Goal: Task Accomplishment & Management: Complete application form

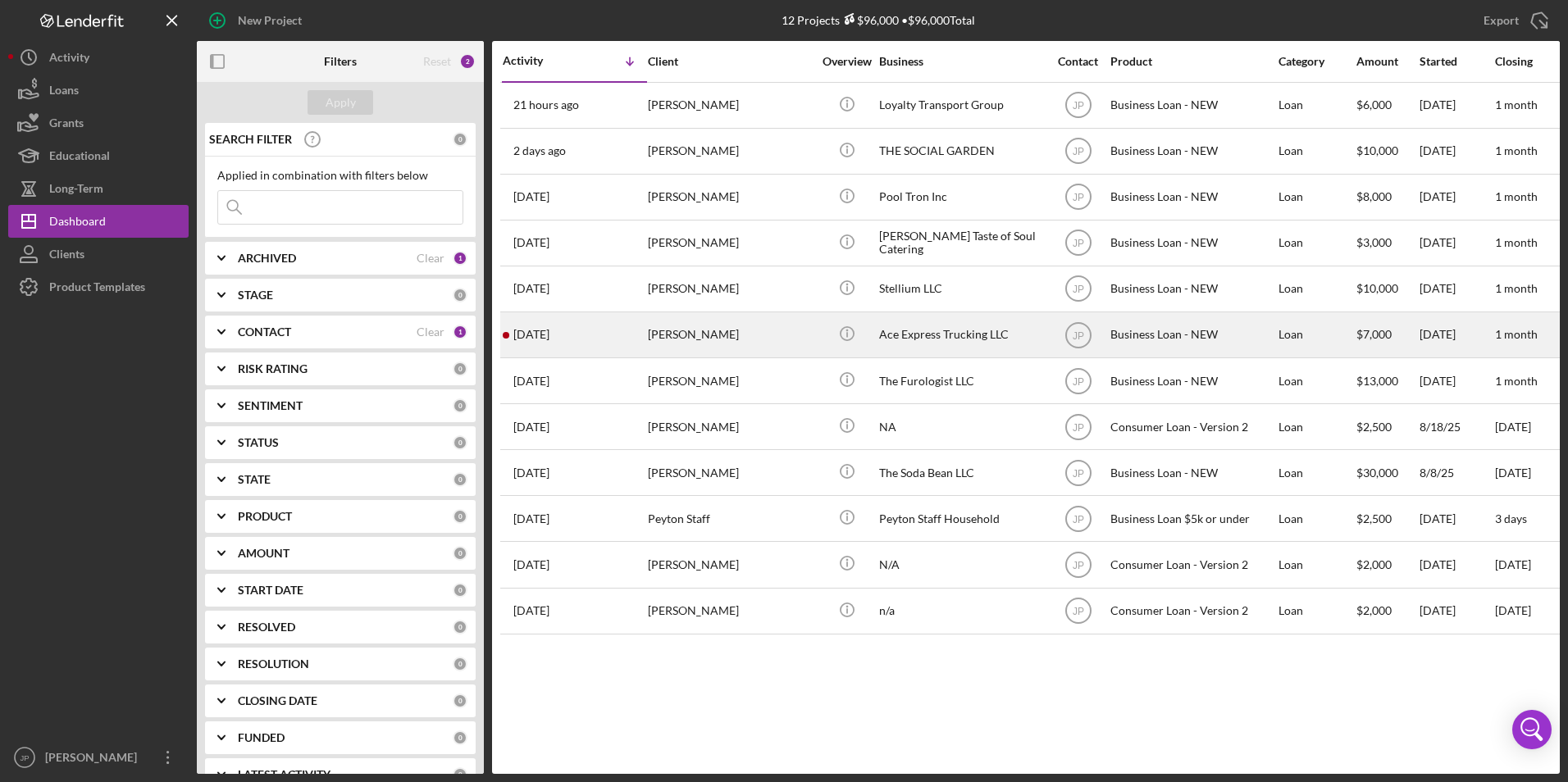
click at [549, 339] on time "[DATE]" at bounding box center [531, 334] width 36 height 13
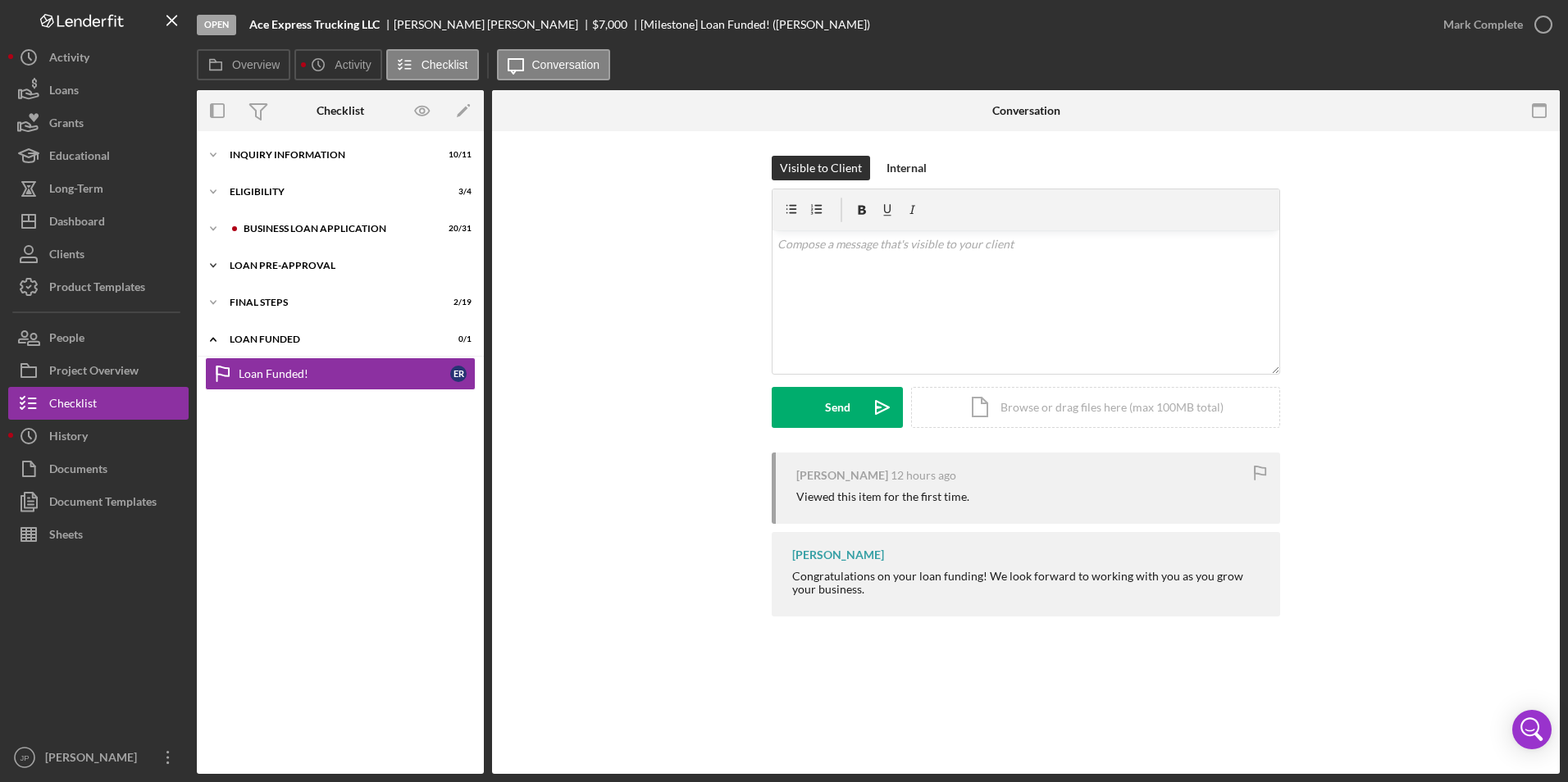
click at [216, 260] on icon "Icon/Expander" at bounding box center [213, 266] width 33 height 33
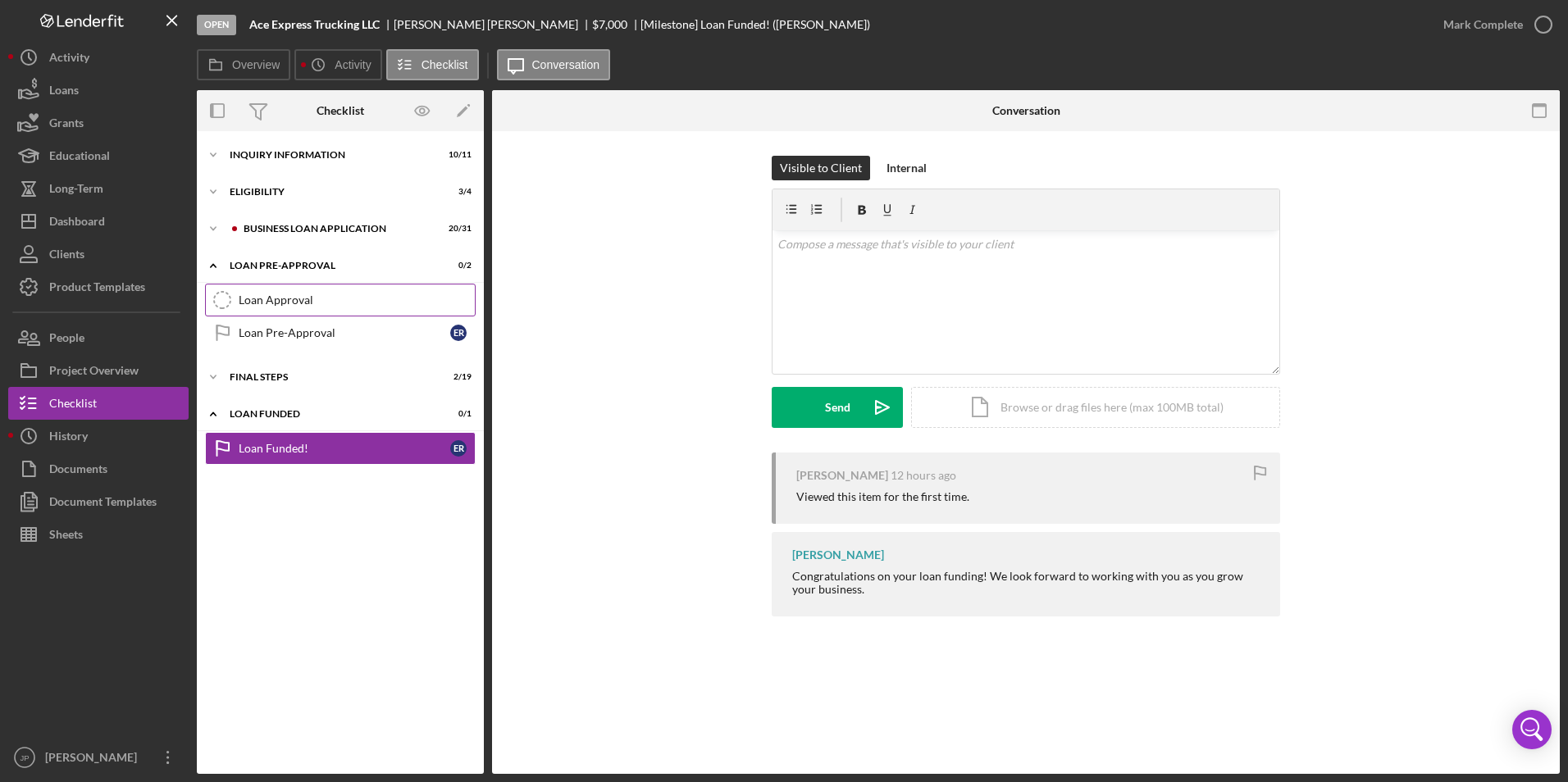
click at [276, 295] on div "Loan Approval" at bounding box center [357, 300] width 236 height 13
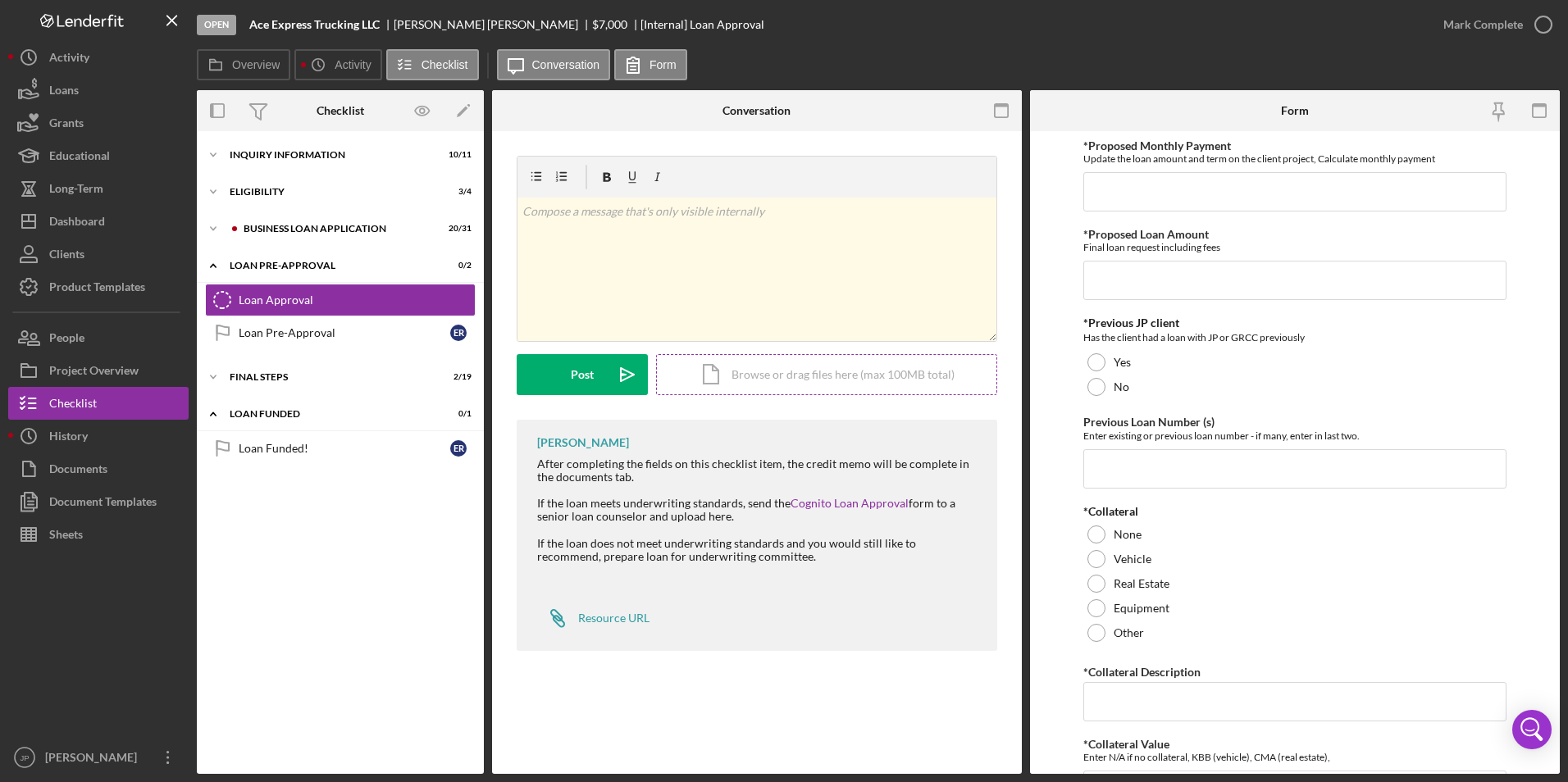
click at [753, 361] on div "Icon/Document Browse or drag files here (max 100MB total) Tap to choose files o…" at bounding box center [826, 375] width 341 height 41
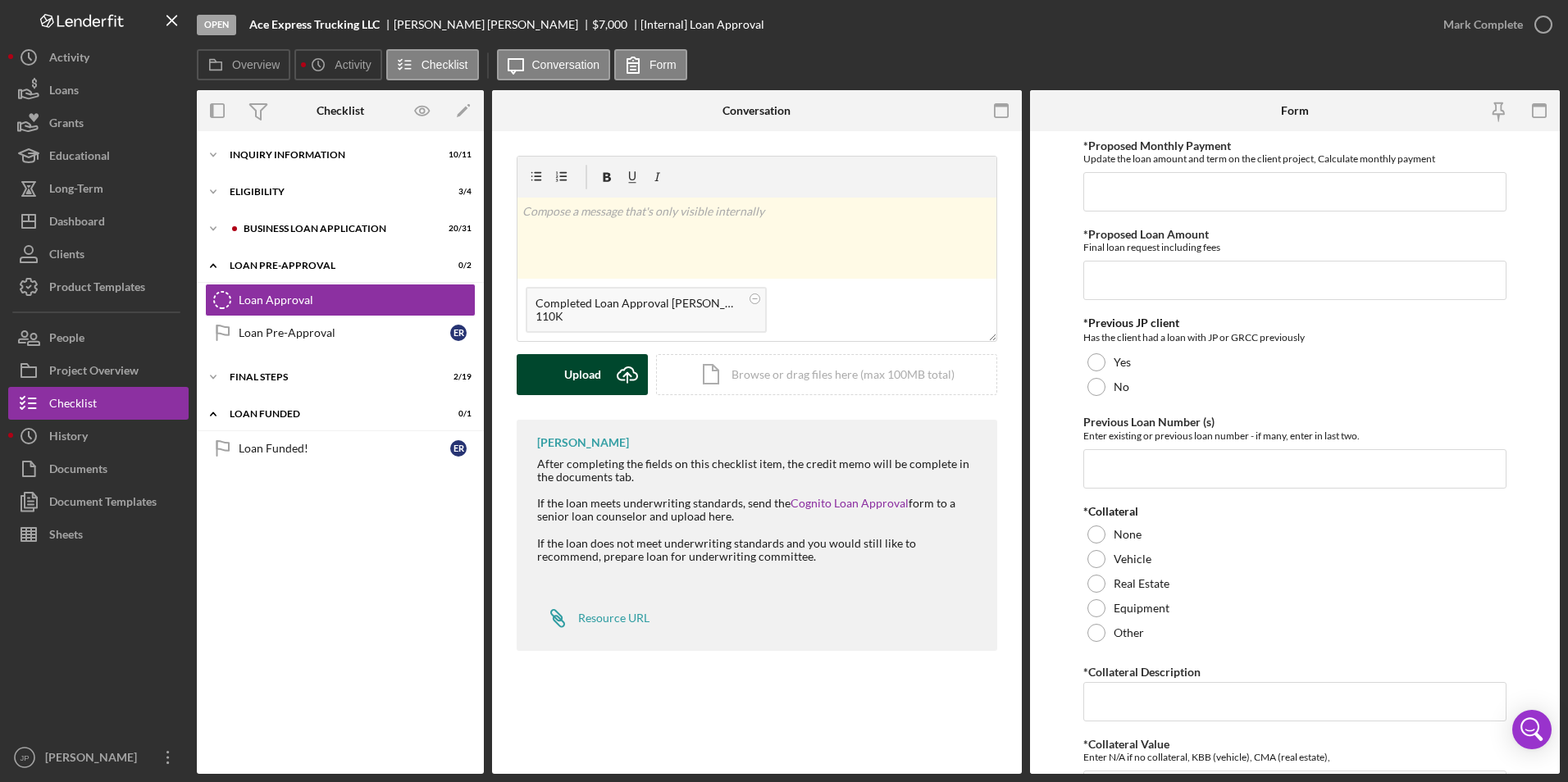
click at [585, 378] on div "Upload" at bounding box center [582, 375] width 37 height 41
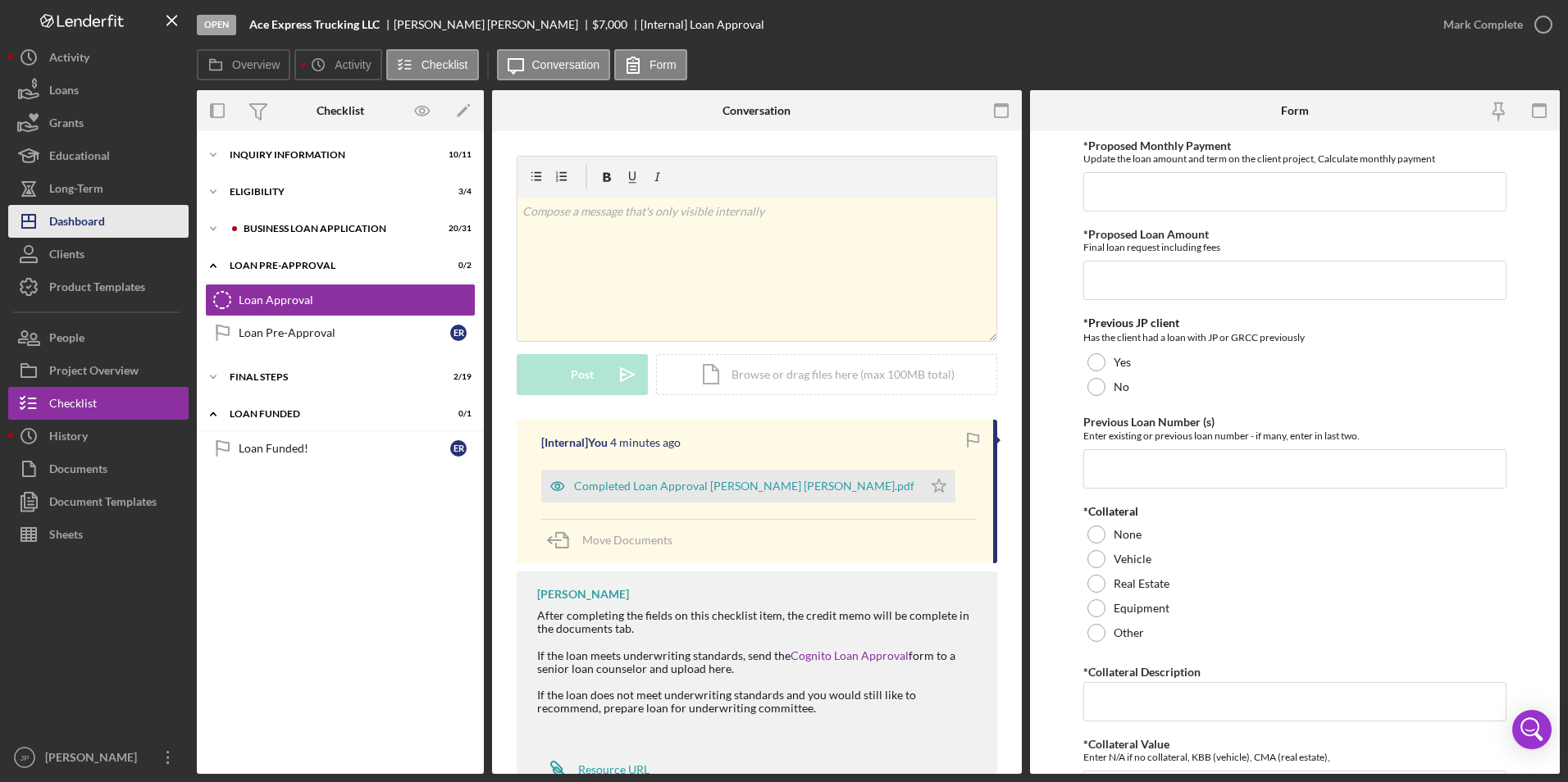
click at [80, 214] on div "Dashboard" at bounding box center [77, 223] width 56 height 37
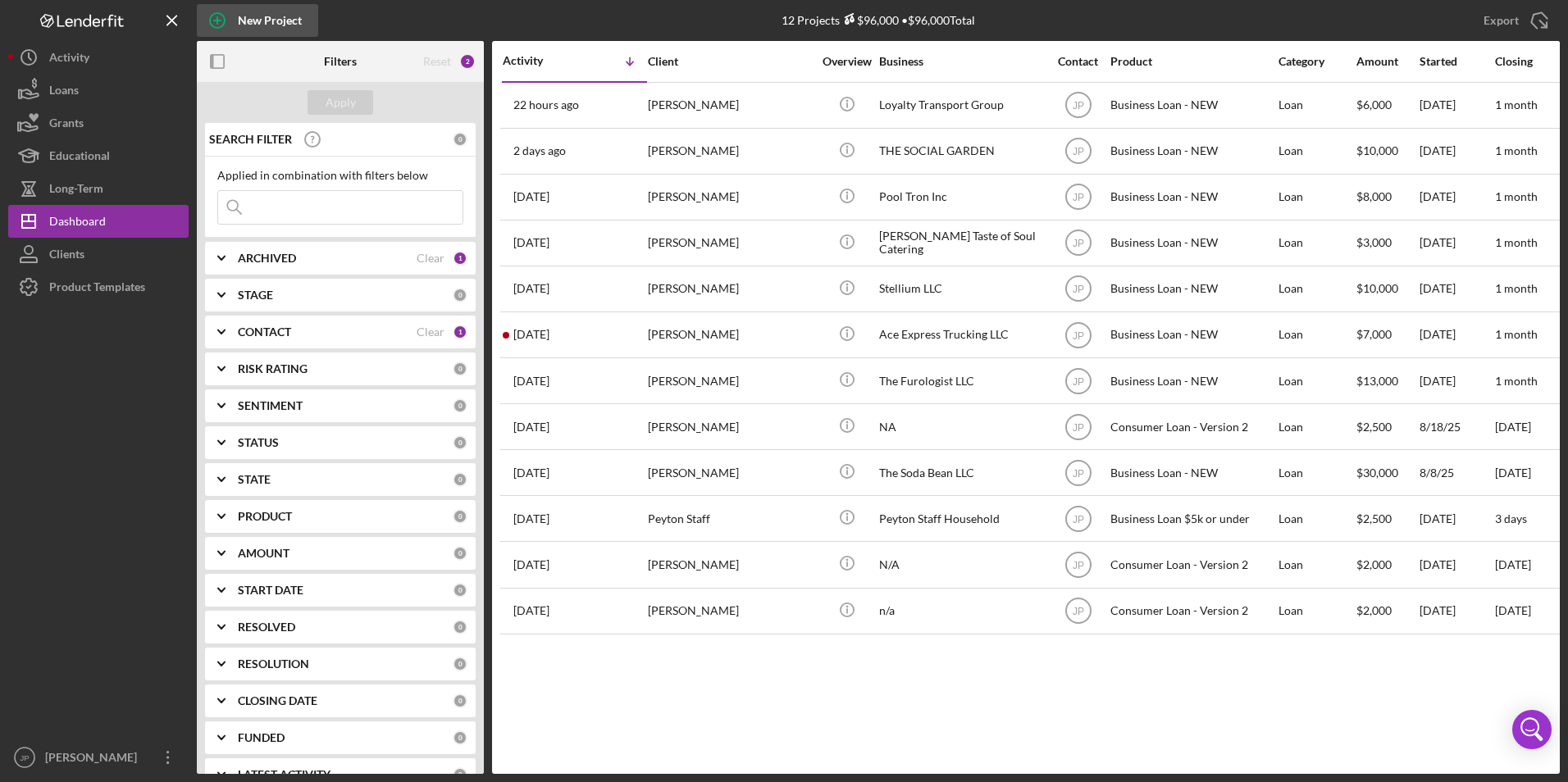
click at [245, 24] on div "New Project" at bounding box center [270, 21] width 64 height 33
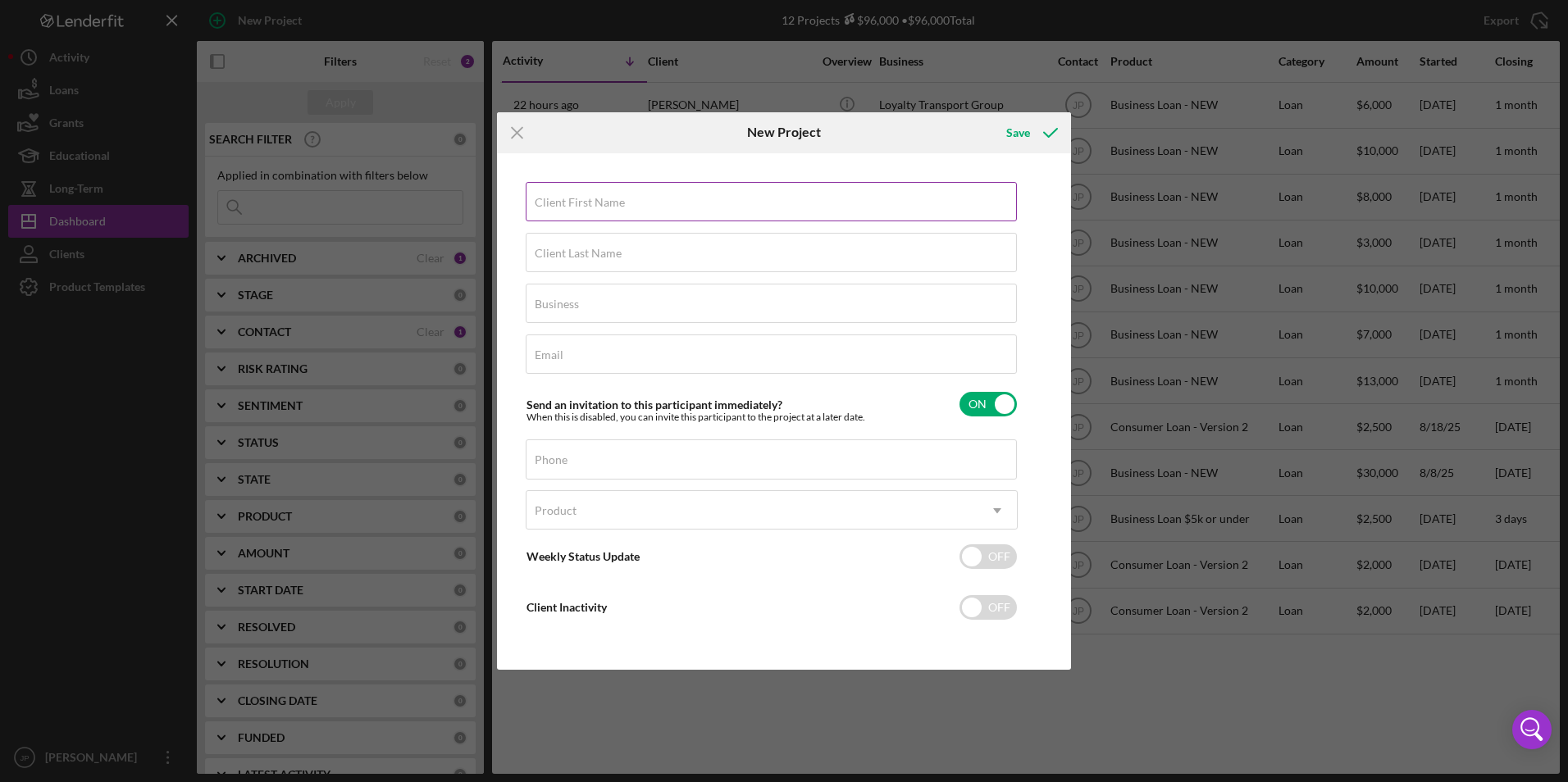
click at [583, 196] on label "Client First Name" at bounding box center [579, 202] width 90 height 13
click at [583, 196] on input "Client First Name" at bounding box center [771, 202] width 491 height 39
type input "[PERSON_NAME]"
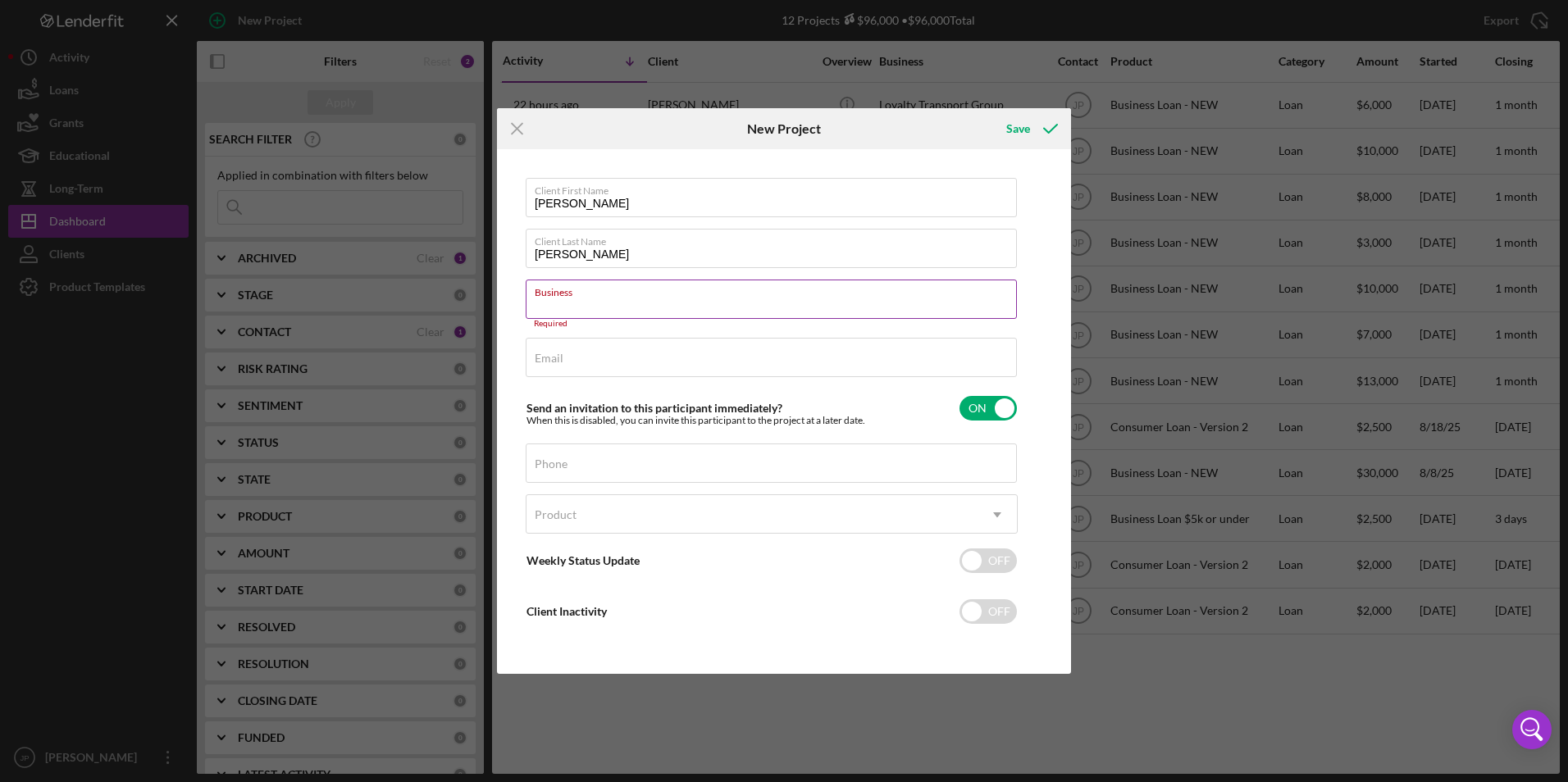
click at [820, 293] on label "Business" at bounding box center [776, 290] width 482 height 18
click at [820, 293] on input "Business" at bounding box center [771, 300] width 491 height 39
paste input "T & A Carpet Installation LLC"
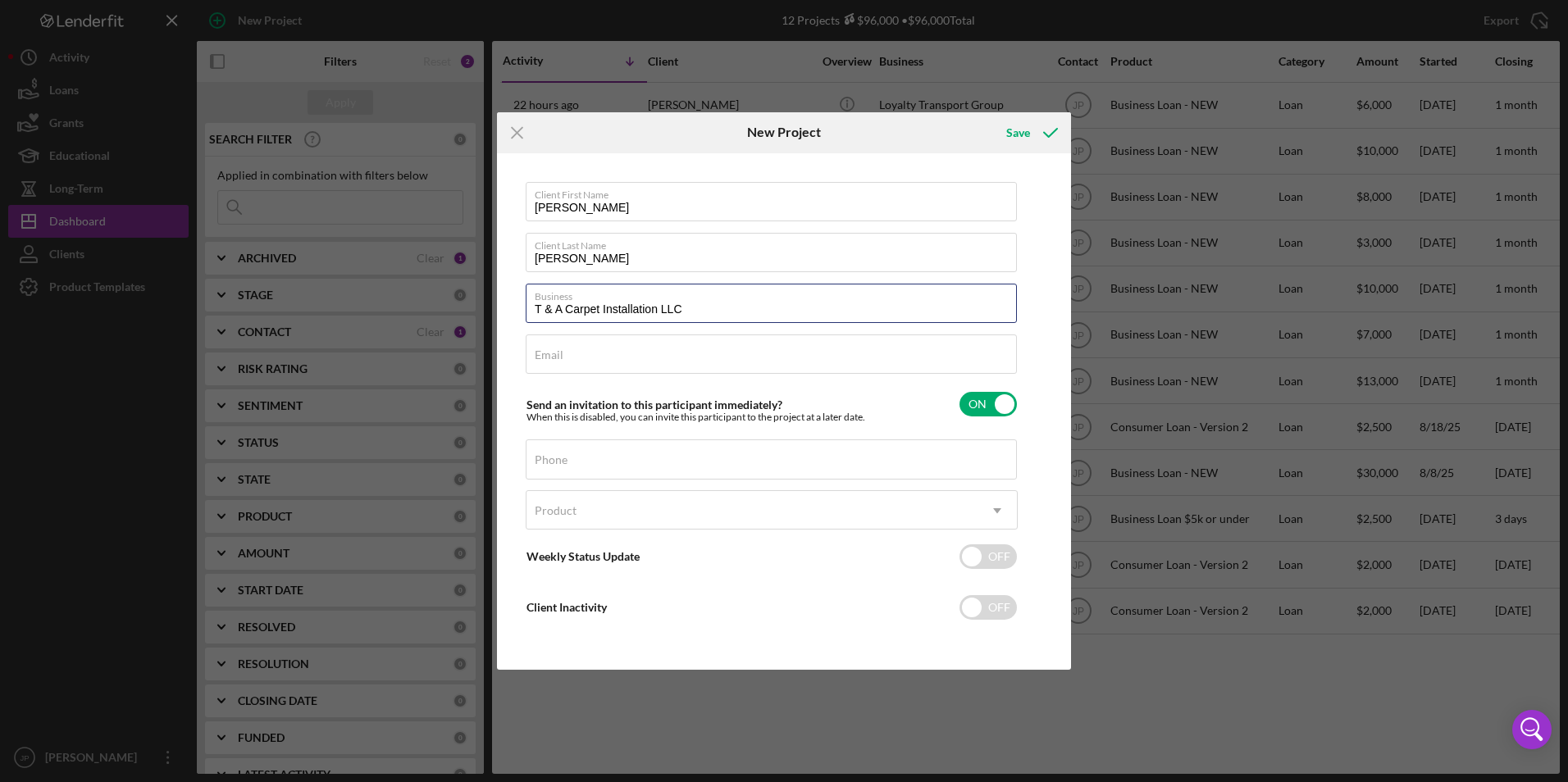
type input "T & A Carpet Installation LLC"
click at [725, 364] on input "Email" at bounding box center [771, 354] width 491 height 39
paste input "[EMAIL_ADDRESS][DOMAIN_NAME]"
type input "[EMAIL_ADDRESS][DOMAIN_NAME]"
click at [828, 457] on div "Phone" at bounding box center [772, 460] width 492 height 41
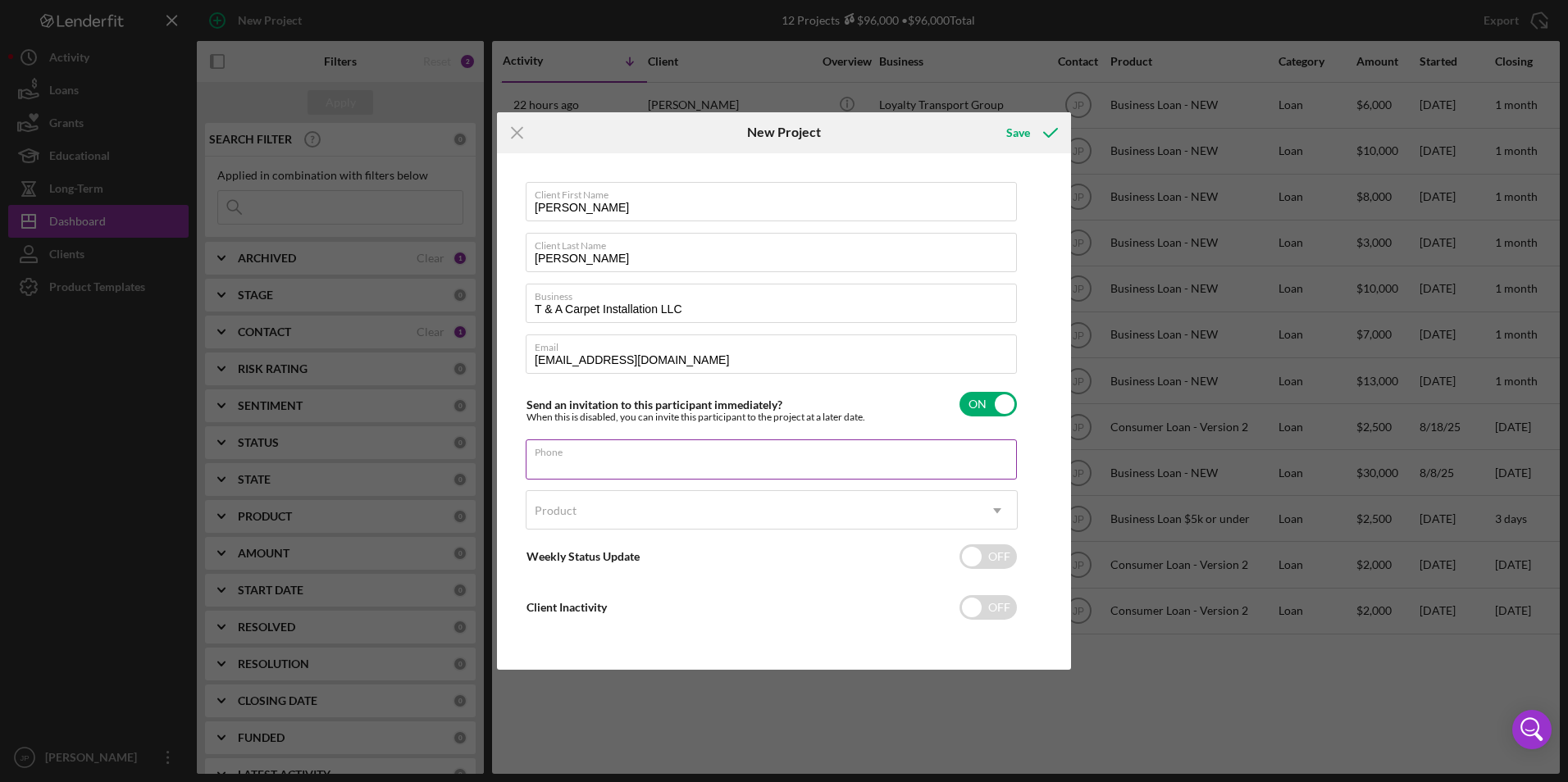
paste input "[PHONE_NUMBER]"
type input "[PHONE_NUMBER]"
click at [825, 507] on div "Product" at bounding box center [752, 511] width 451 height 37
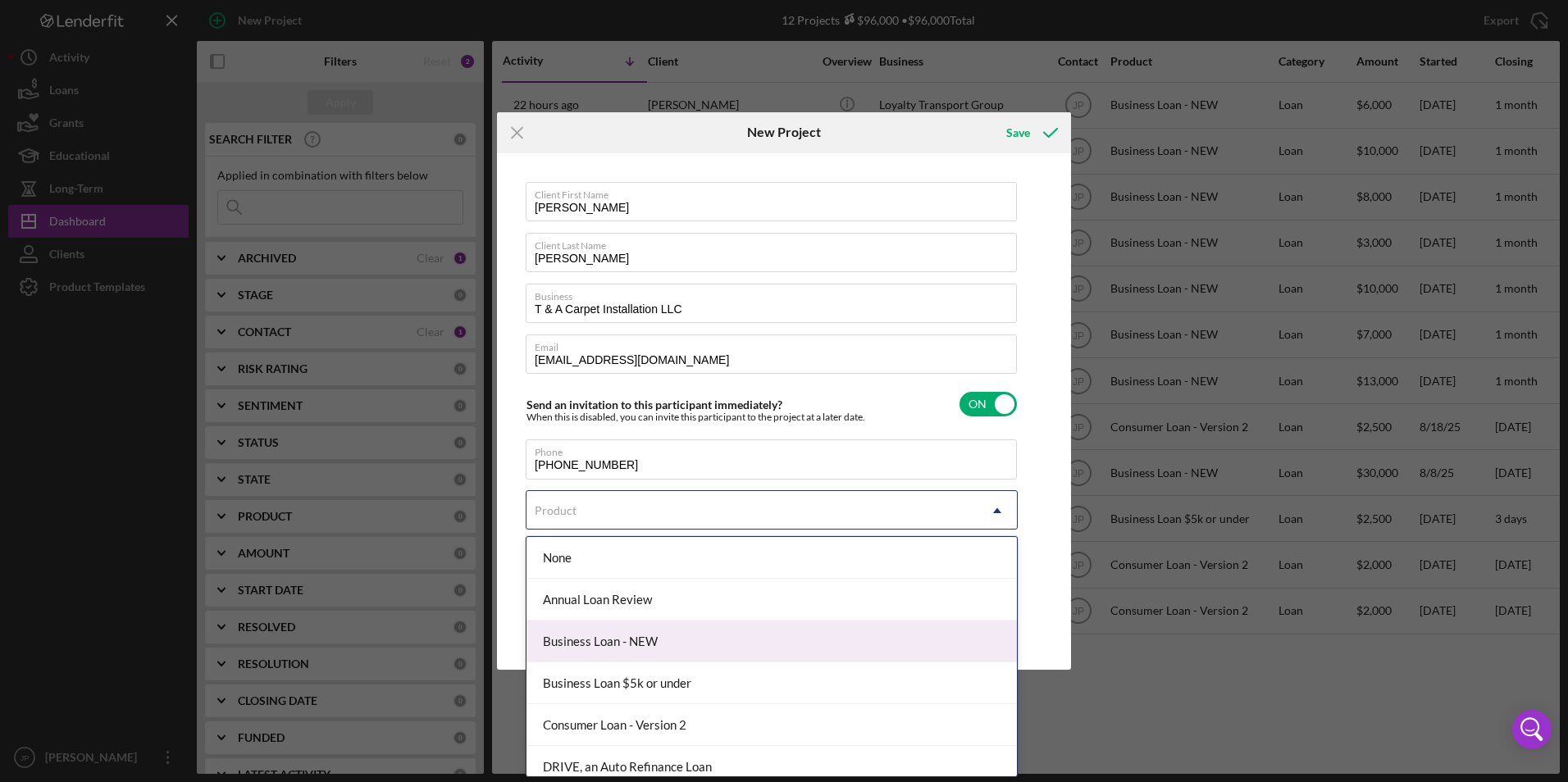
click at [707, 645] on div "Business Loan - NEW" at bounding box center [772, 641] width 490 height 42
checkbox input "true"
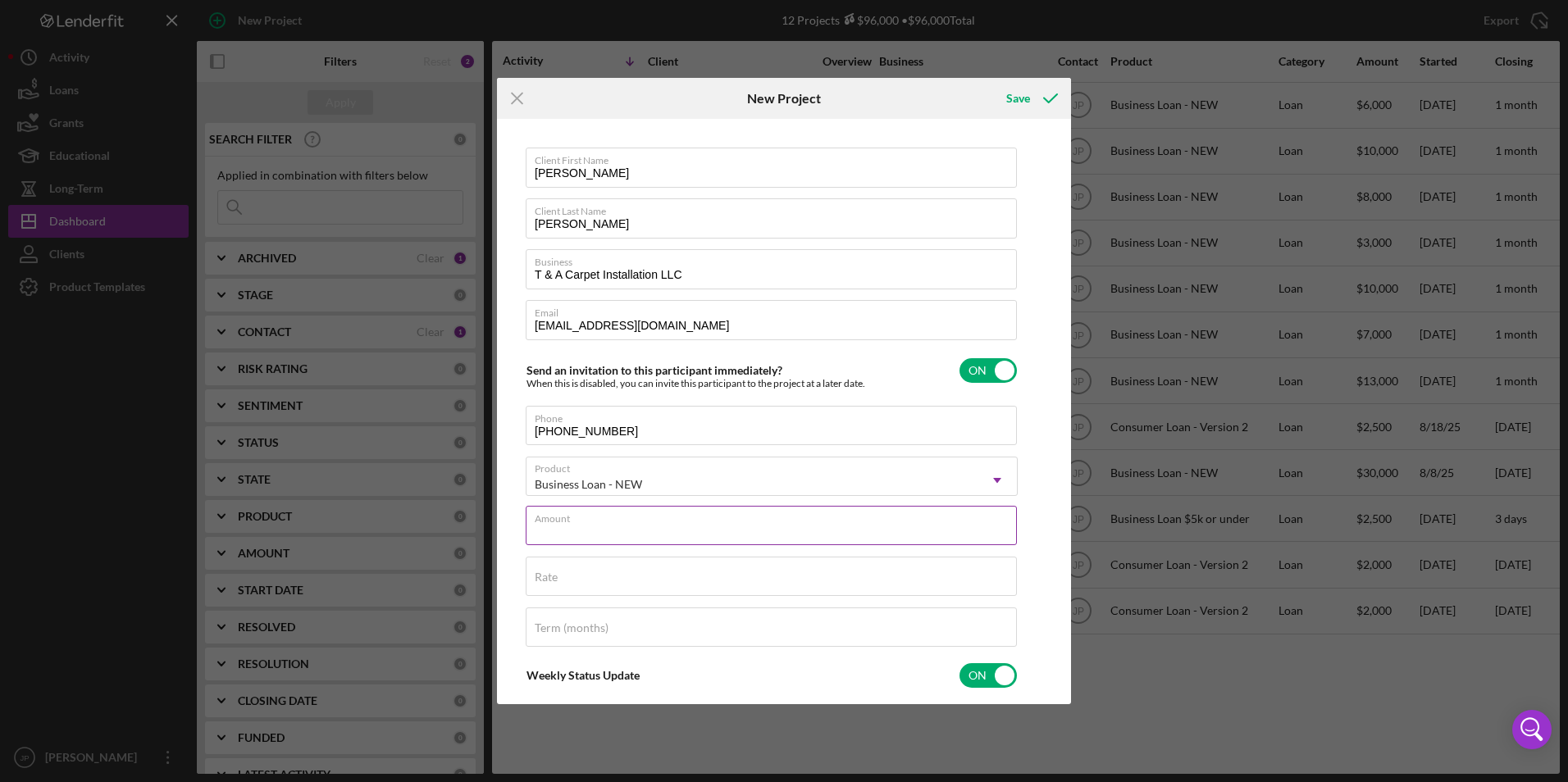
click at [685, 530] on input "Amount" at bounding box center [771, 526] width 491 height 39
type input "$9,000"
click at [1025, 104] on div "Save" at bounding box center [1018, 98] width 24 height 33
checkbox input "false"
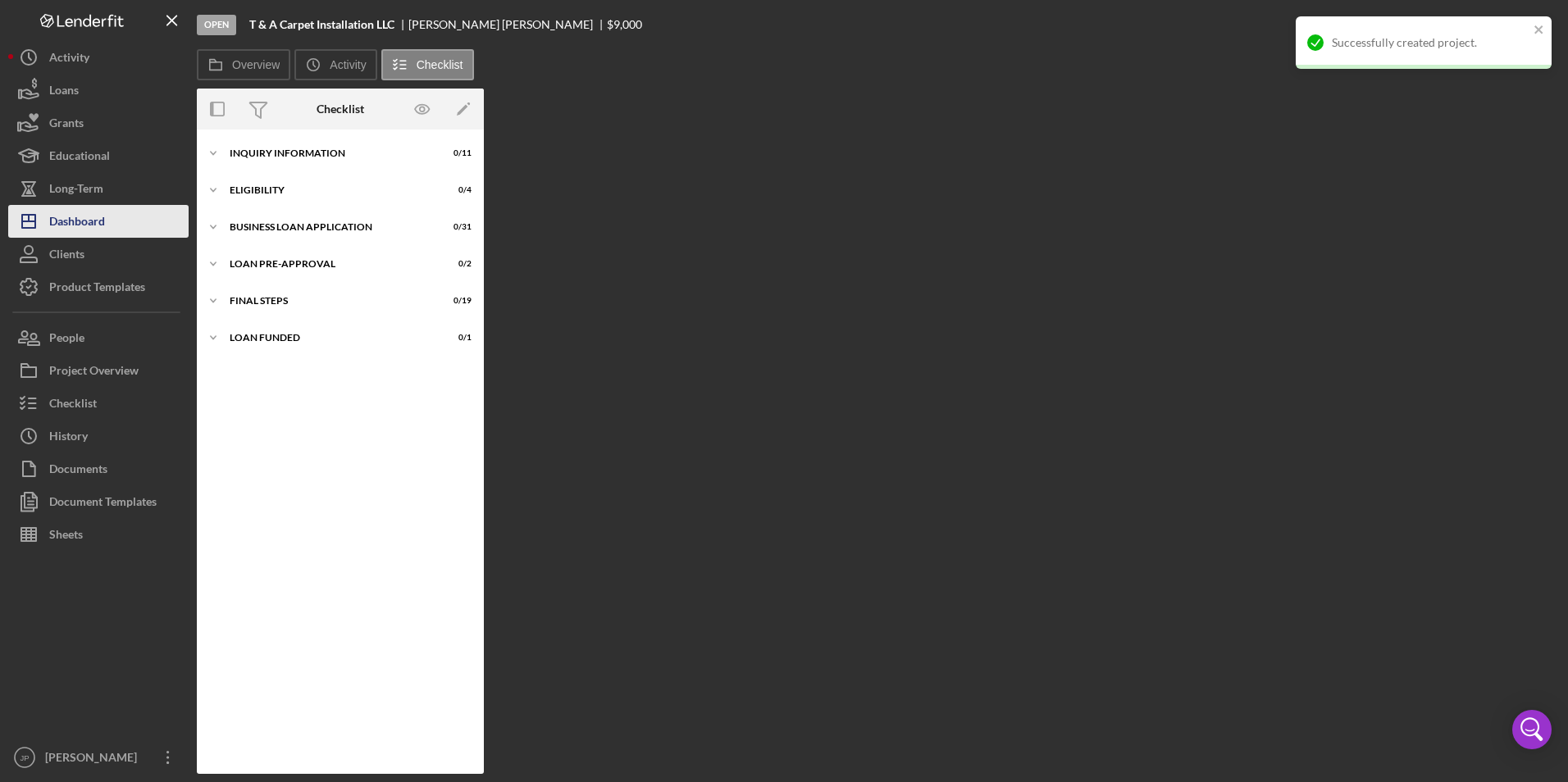
click at [119, 222] on button "Icon/Dashboard Dashboard" at bounding box center [98, 221] width 180 height 33
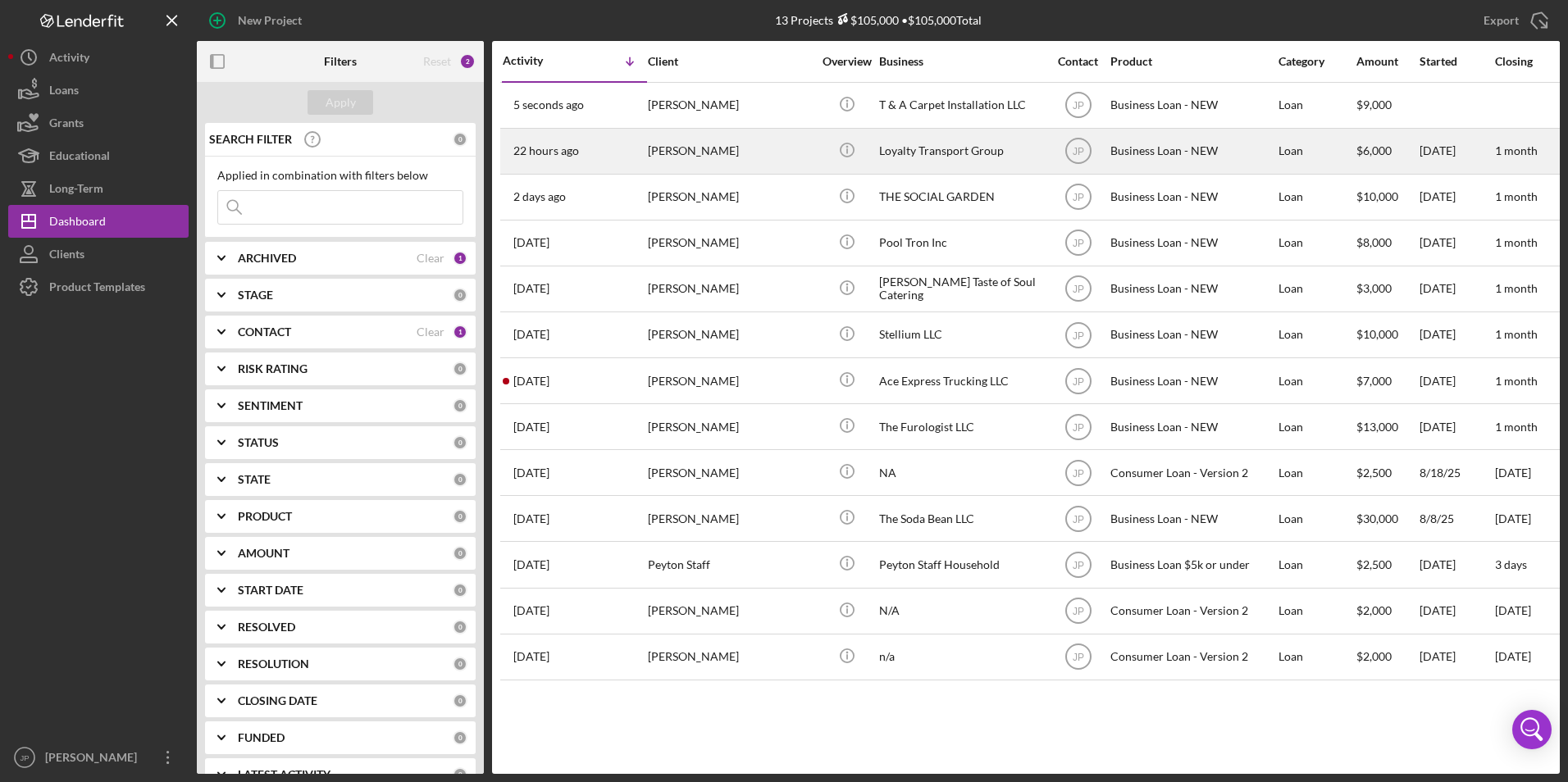
click at [695, 147] on div "[PERSON_NAME]" at bounding box center [730, 151] width 164 height 44
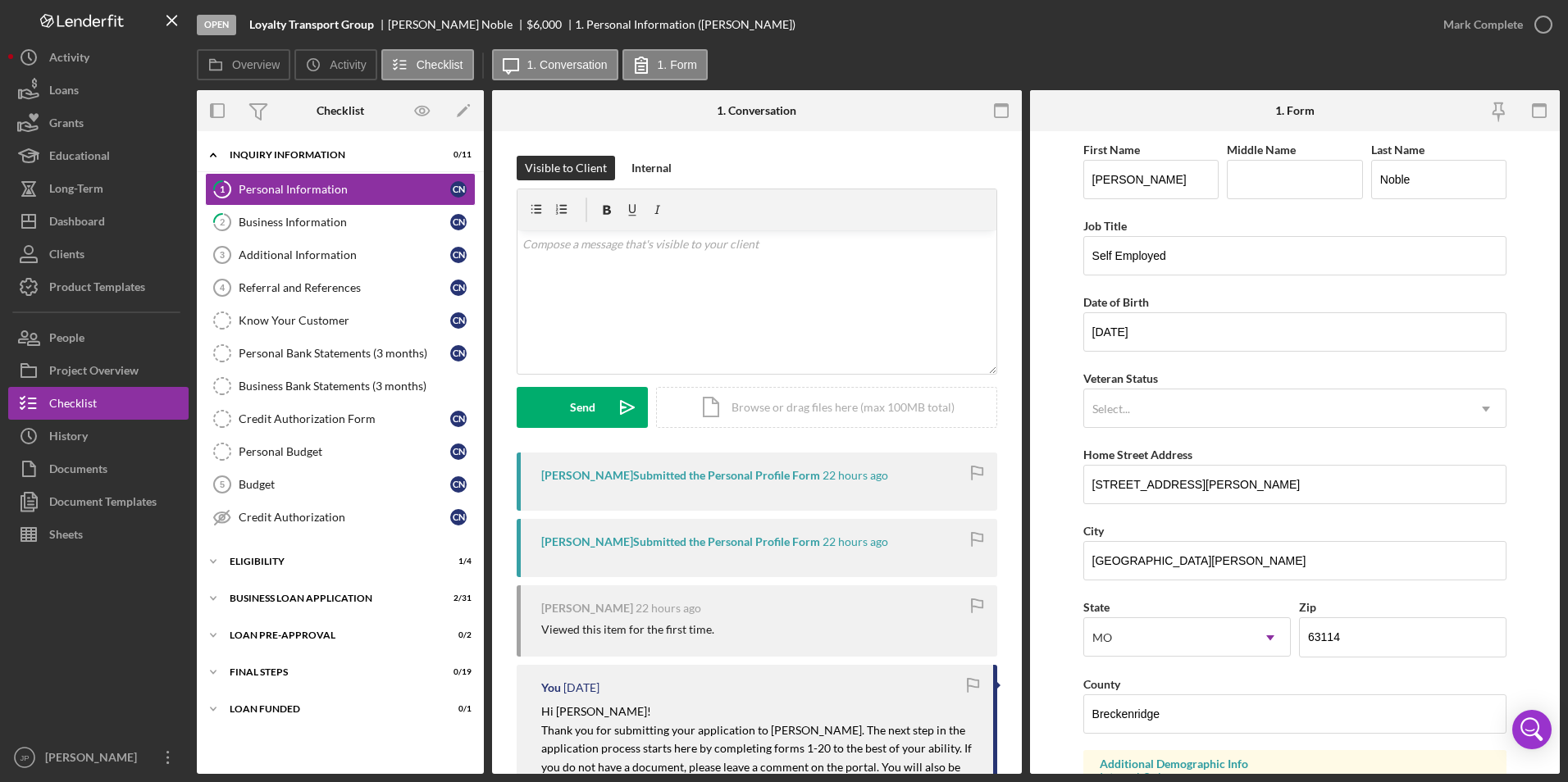
scroll to position [164, 0]
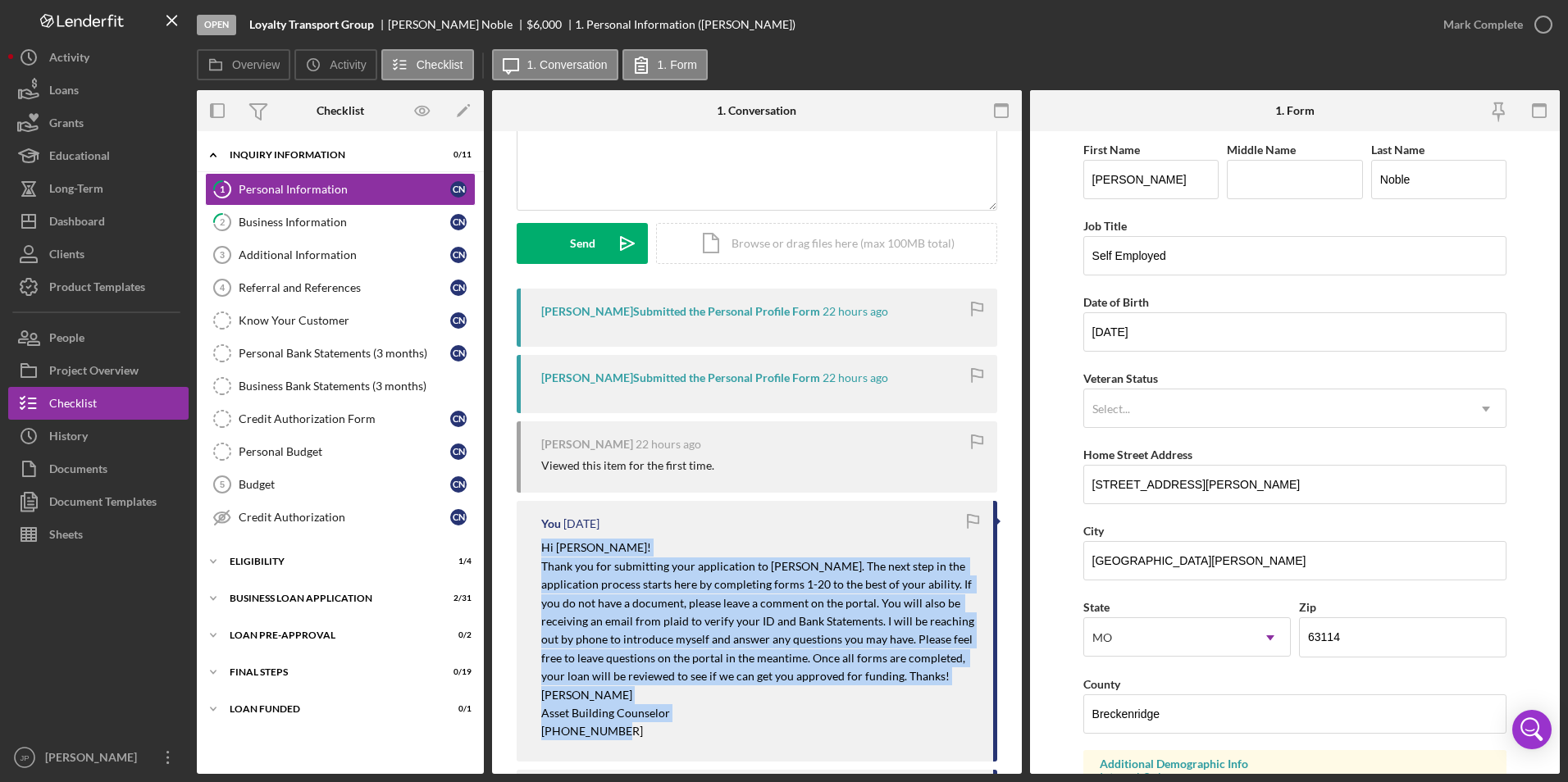
drag, startPoint x: 536, startPoint y: 549, endPoint x: 688, endPoint y: 747, distance: 249.6
click at [688, 747] on div "You [DATE] Hi [PERSON_NAME]! Thank you for submitting your application to [PERS…" at bounding box center [756, 631] width 480 height 260
copy div "Hi [PERSON_NAME]! Thank you for submitting your application to [PERSON_NAME]. T…"
click at [105, 213] on div "Dashboard" at bounding box center [77, 223] width 56 height 37
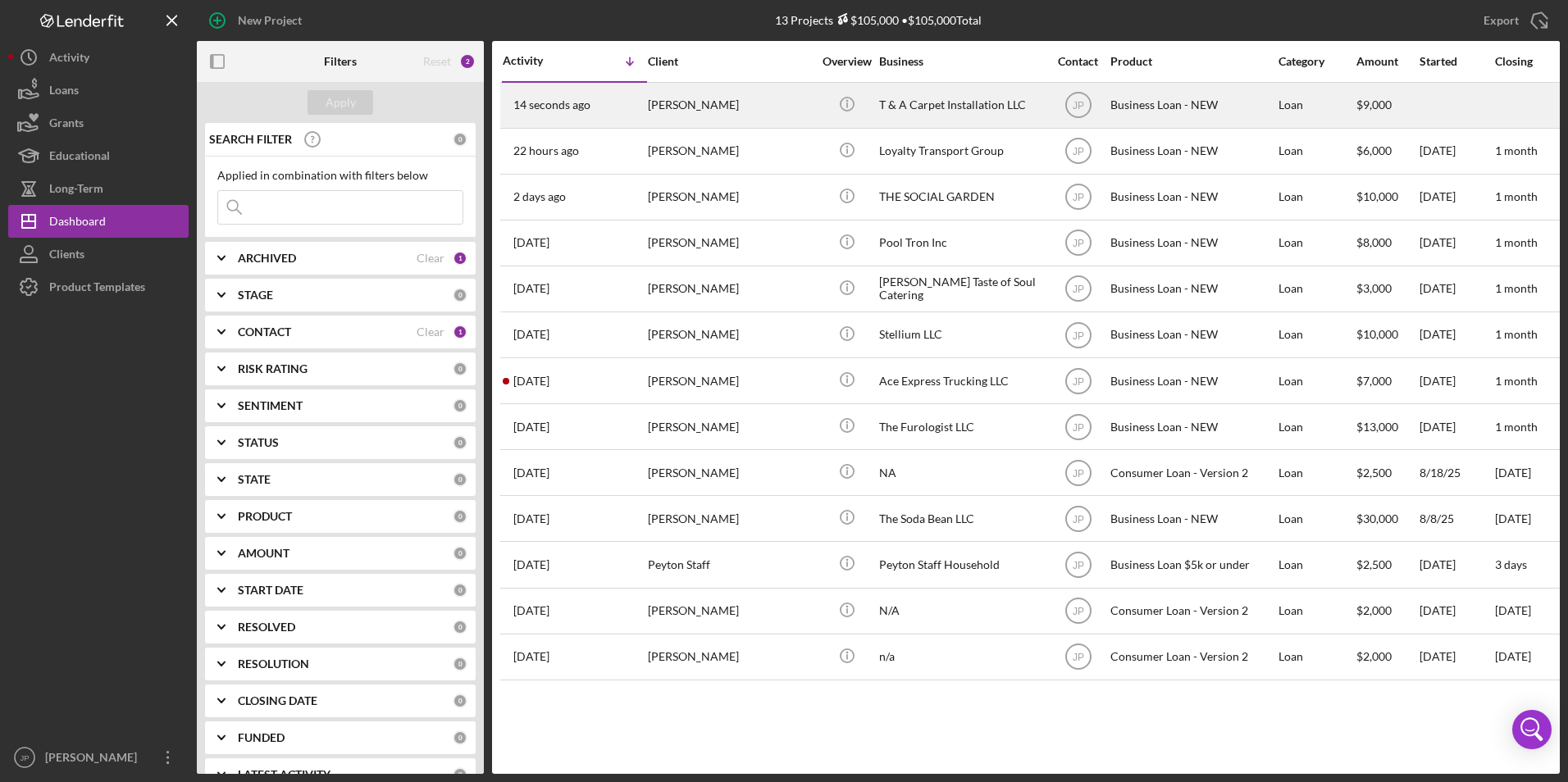
click at [628, 109] on div "14 seconds ago [PERSON_NAME]" at bounding box center [574, 105] width 144 height 44
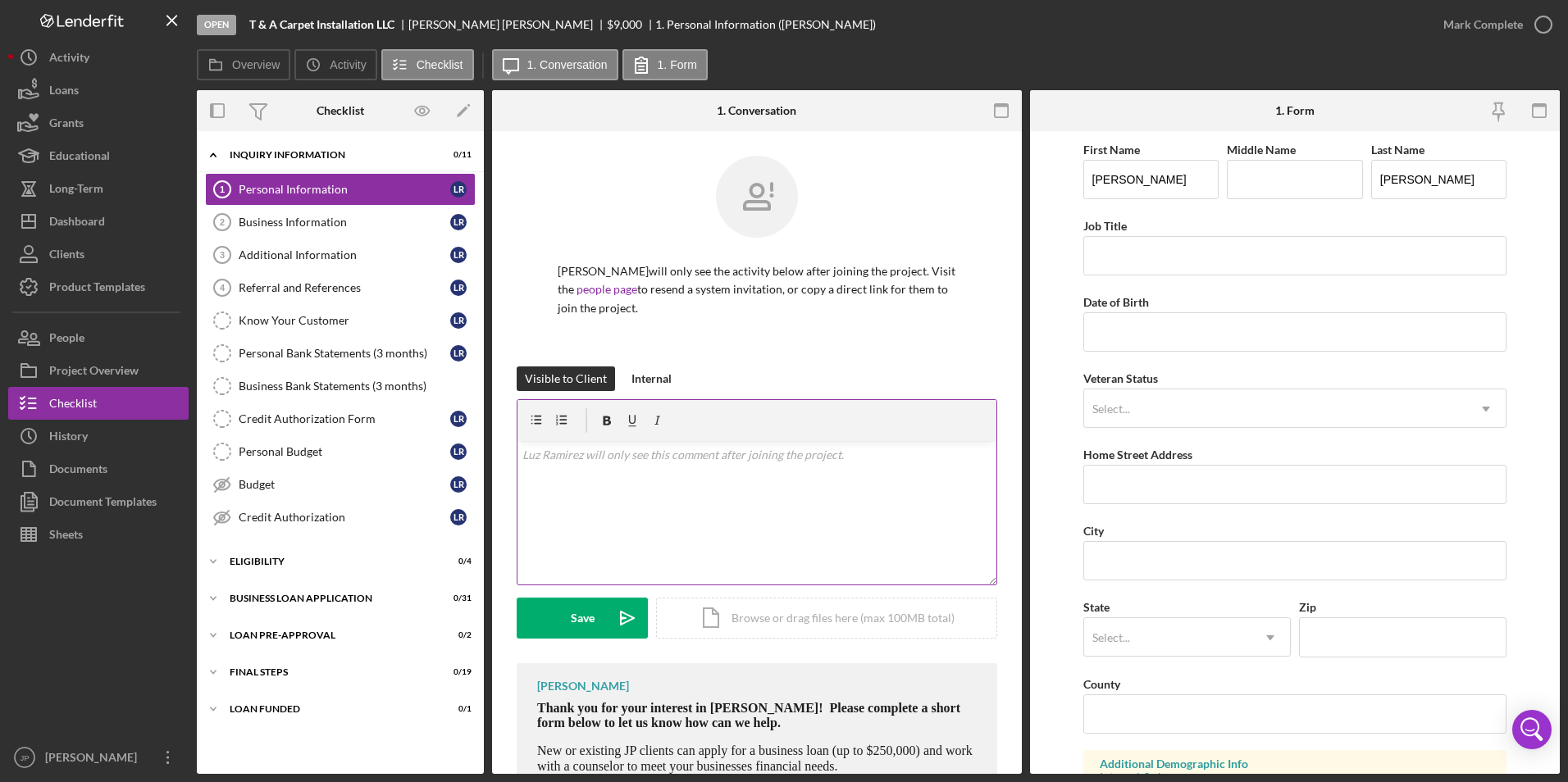
click at [619, 516] on div "v Color teal Color pink Remove color Add row above Add row below Add column bef…" at bounding box center [756, 513] width 479 height 144
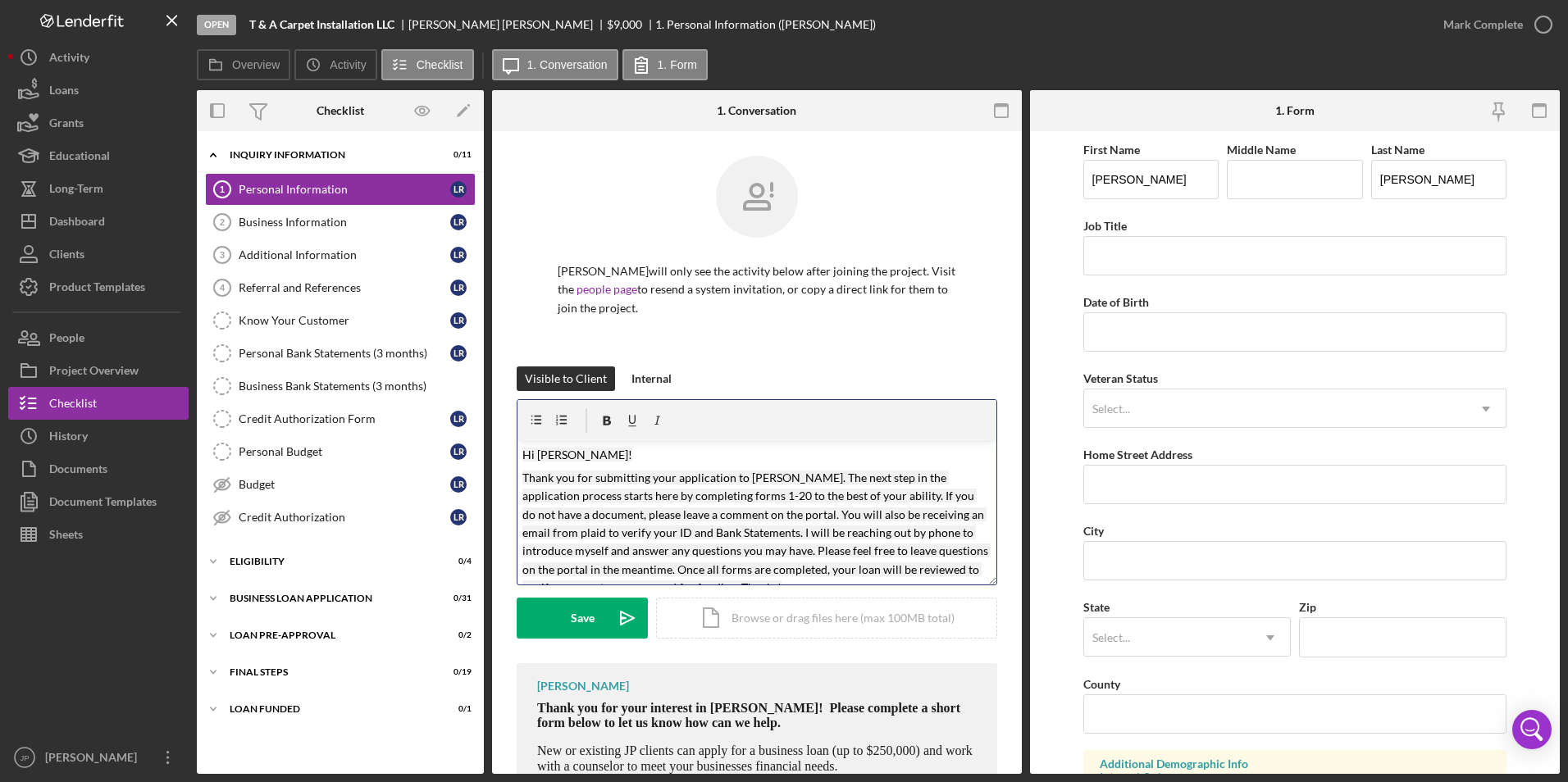
drag, startPoint x: 577, startPoint y: 461, endPoint x: 604, endPoint y: 455, distance: 27.7
click at [579, 459] on p "Hi [PERSON_NAME]!" at bounding box center [757, 455] width 470 height 18
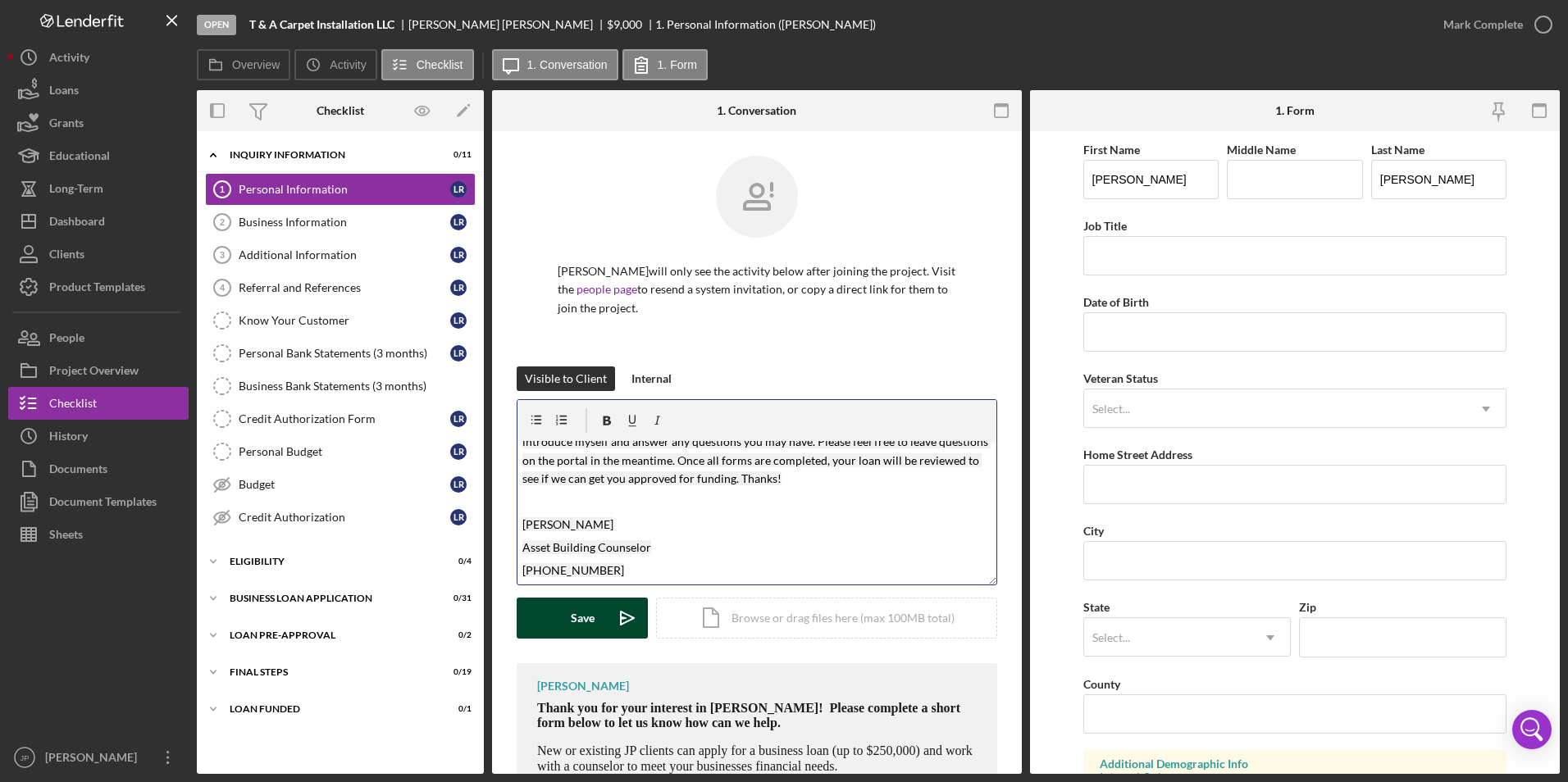
click at [573, 611] on div "Save" at bounding box center [582, 619] width 24 height 41
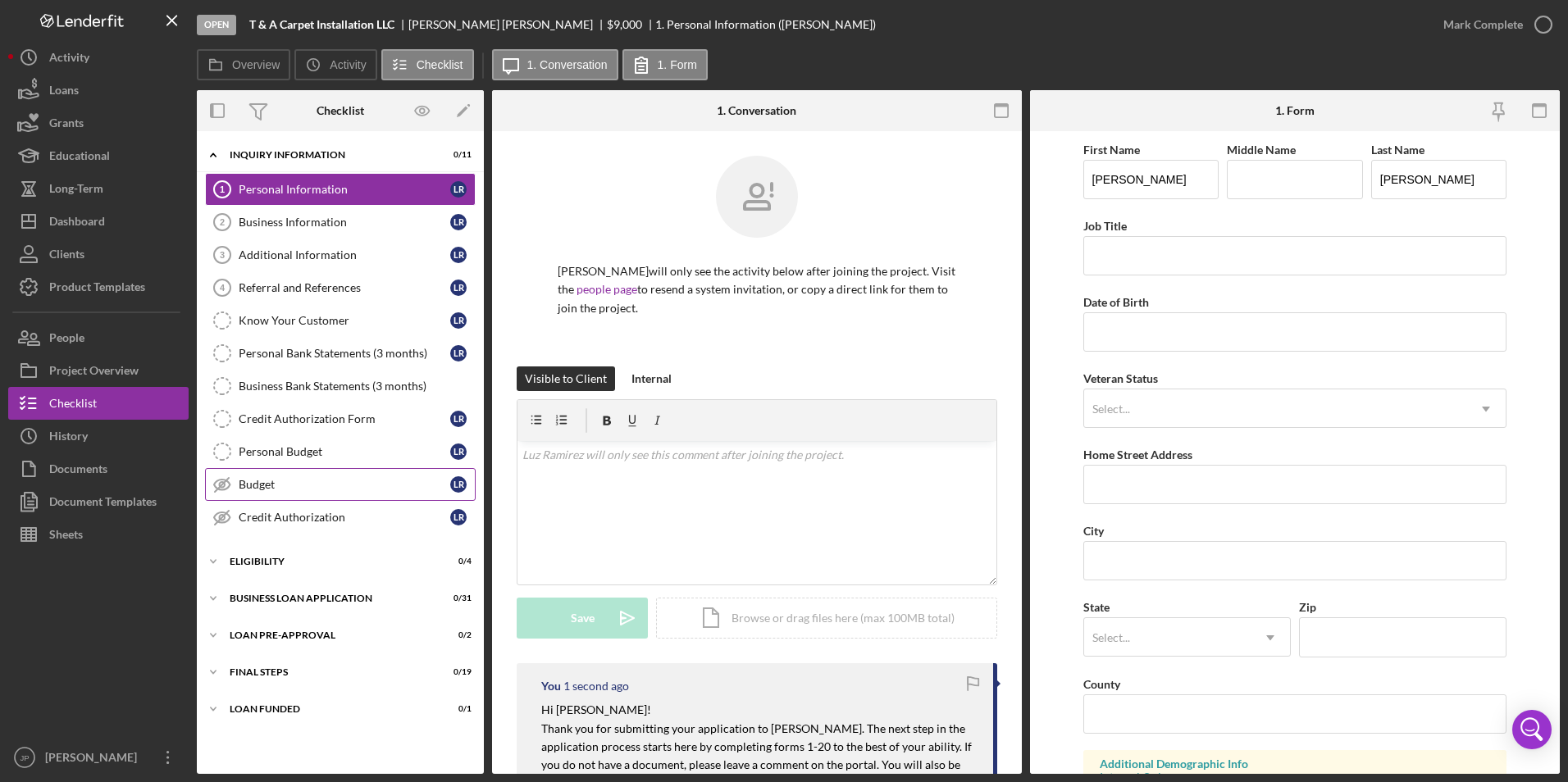
click at [274, 481] on div "Budget" at bounding box center [344, 484] width 211 height 13
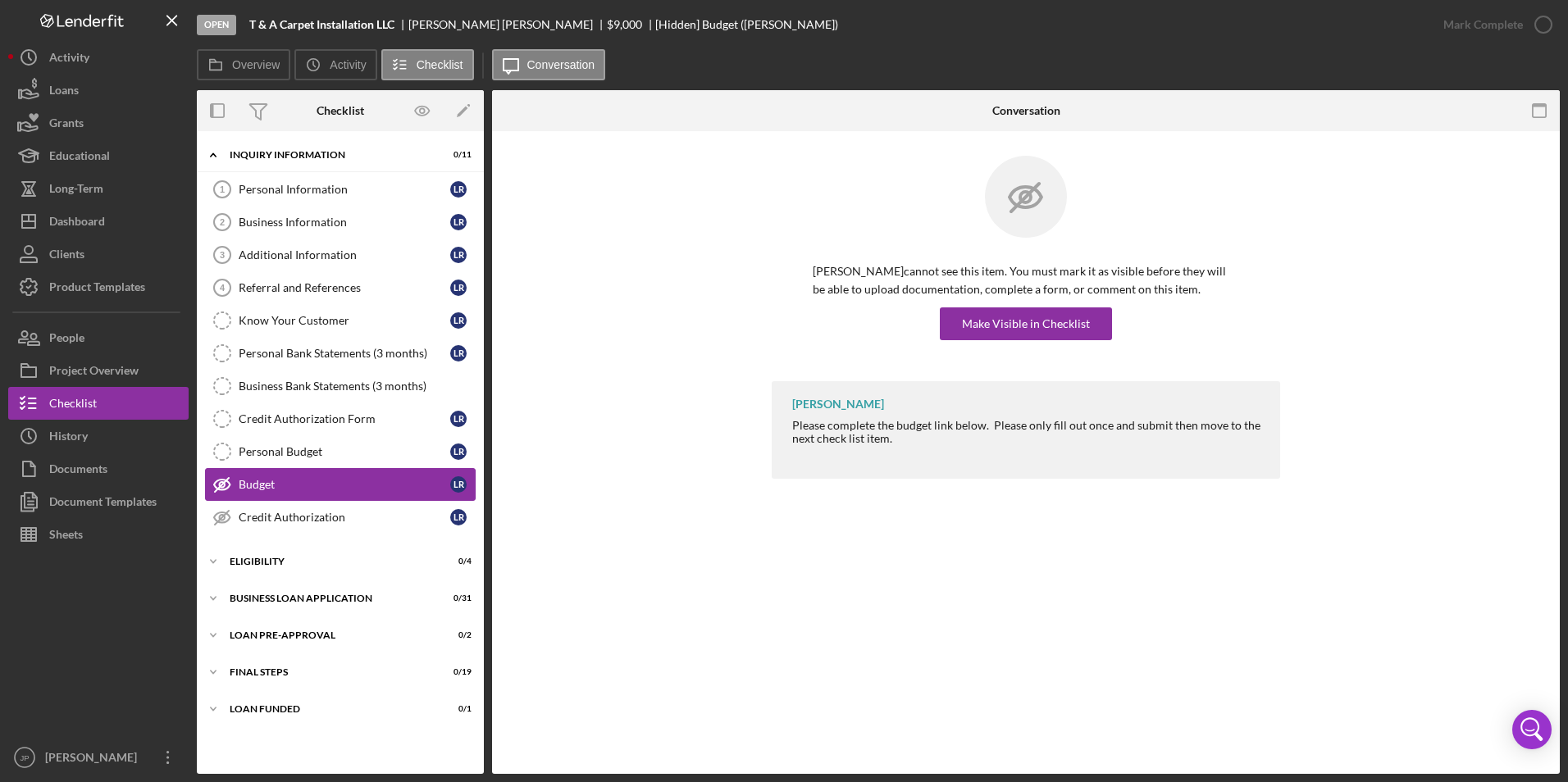
click at [275, 490] on div "Budget" at bounding box center [344, 484] width 211 height 13
click at [1026, 328] on div "Make Visible in Checklist" at bounding box center [1025, 324] width 127 height 33
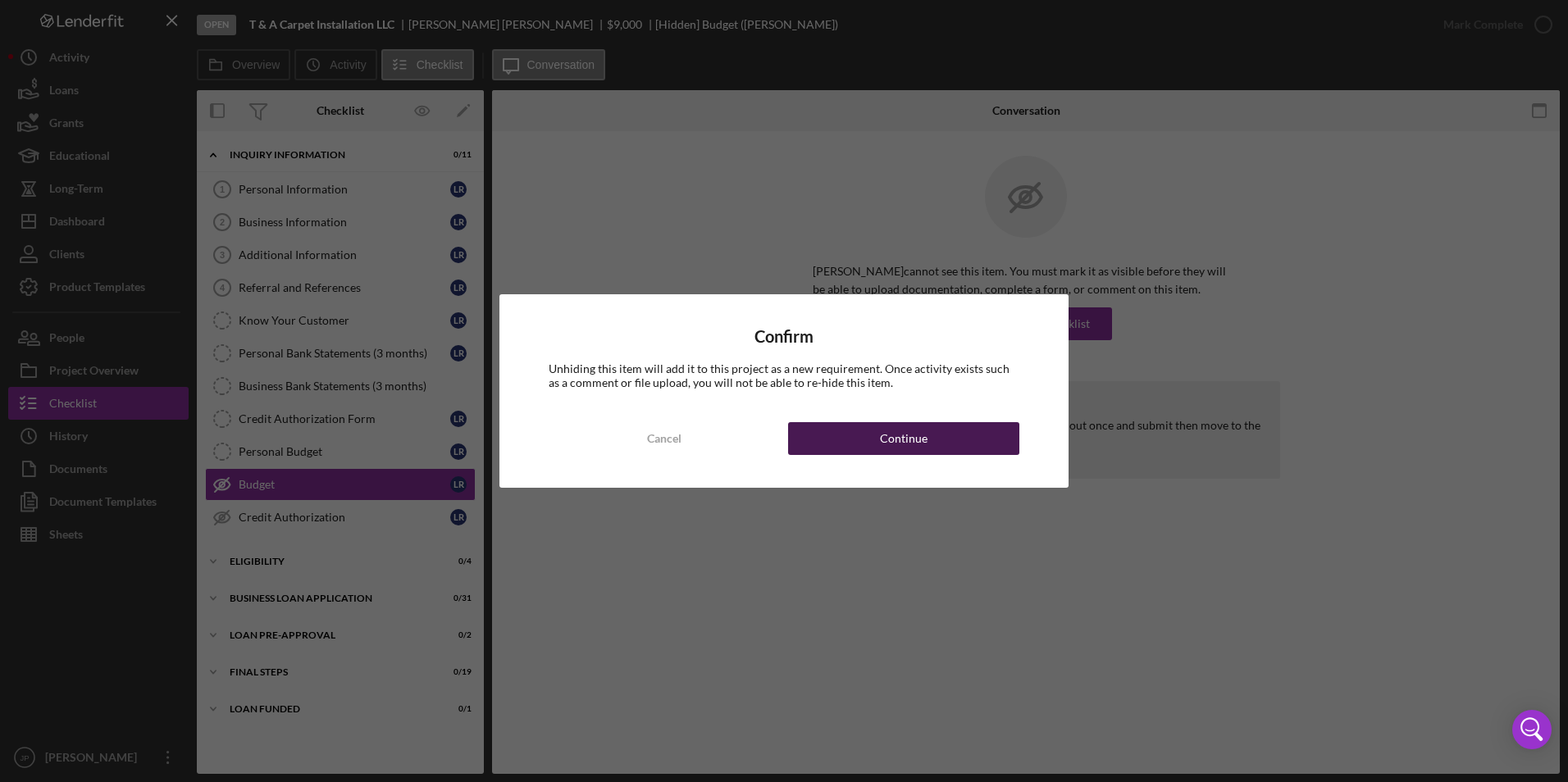
click at [907, 451] on div "Continue" at bounding box center [903, 439] width 47 height 33
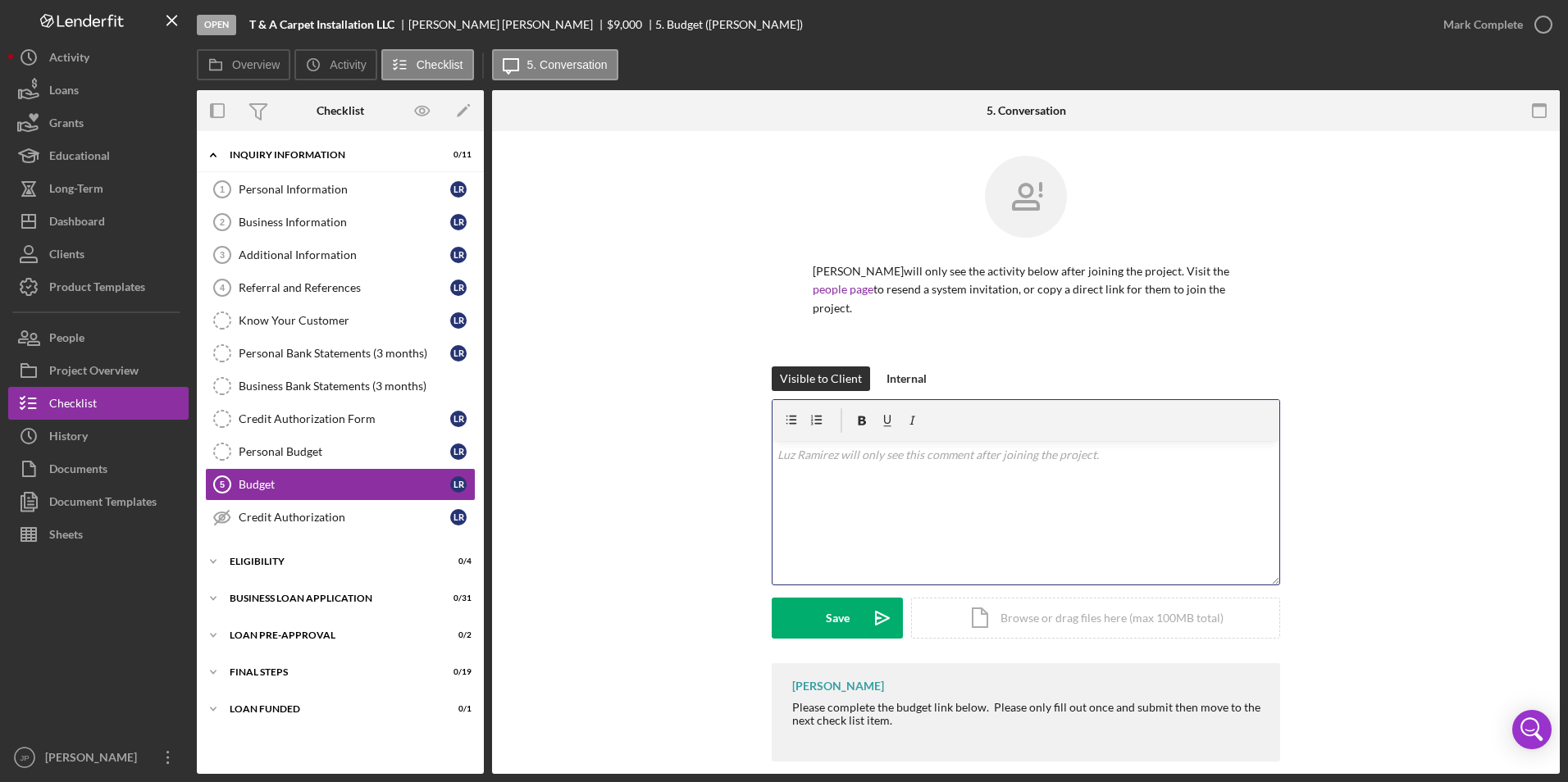
click at [907, 451] on div "v Color teal Color pink Remove color Add row above Add row below Add column bef…" at bounding box center [1025, 513] width 506 height 144
click at [842, 598] on div "Save" at bounding box center [837, 619] width 24 height 41
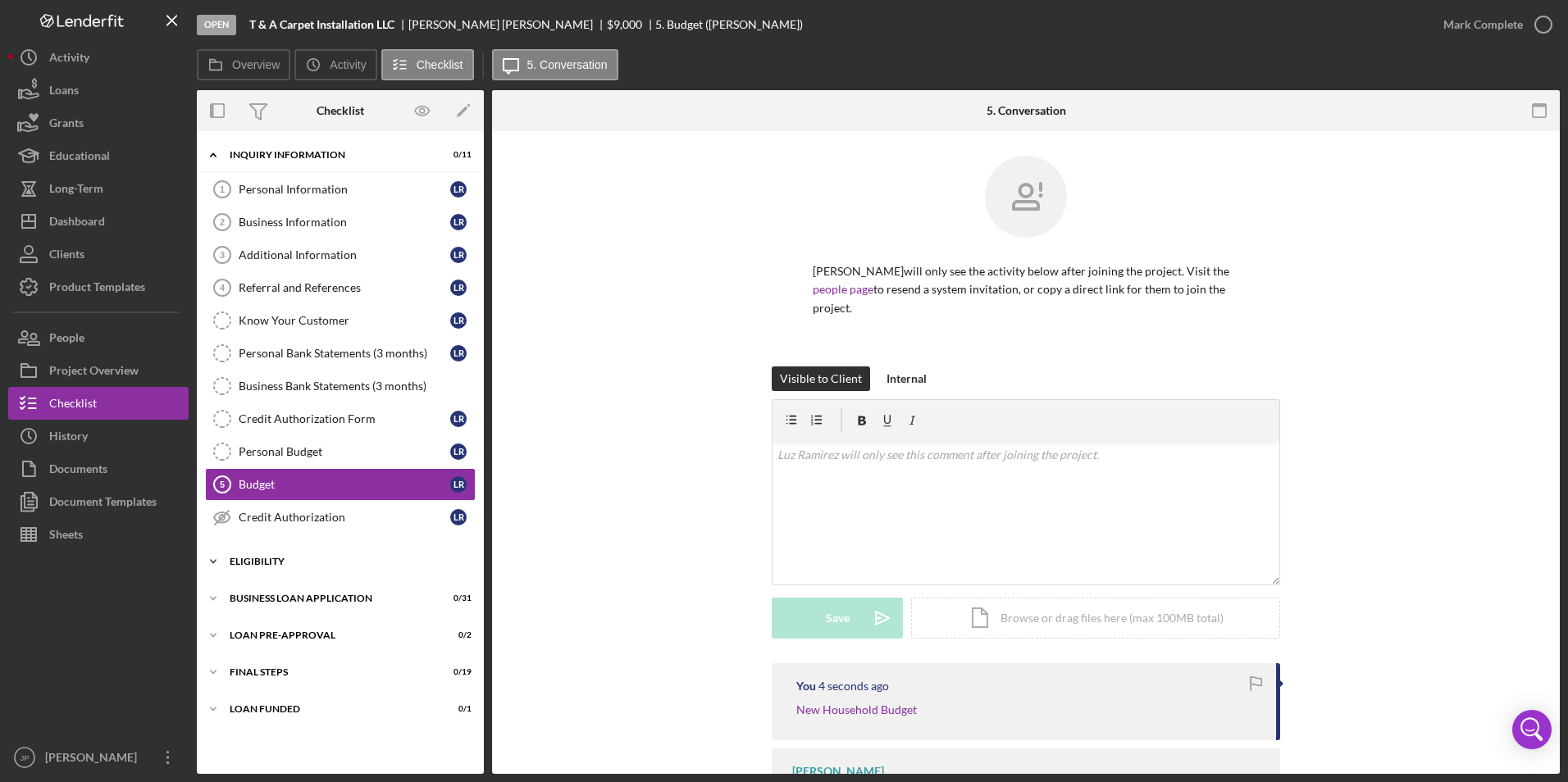
click at [244, 564] on div "ELIGIBILITY" at bounding box center [347, 562] width 234 height 10
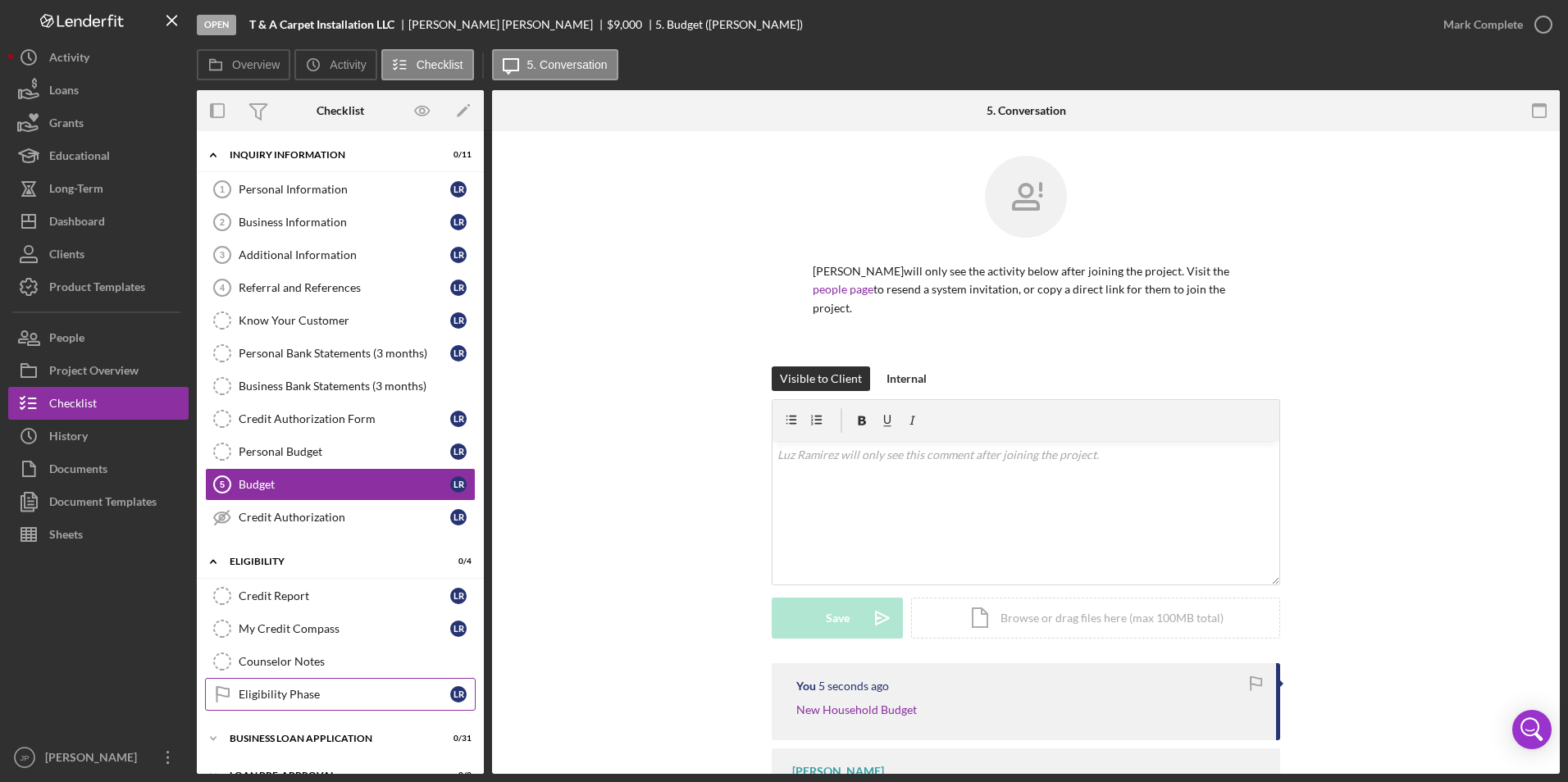
click at [322, 682] on link "Eligibility Phase Eligibility Phase L R" at bounding box center [341, 695] width 271 height 33
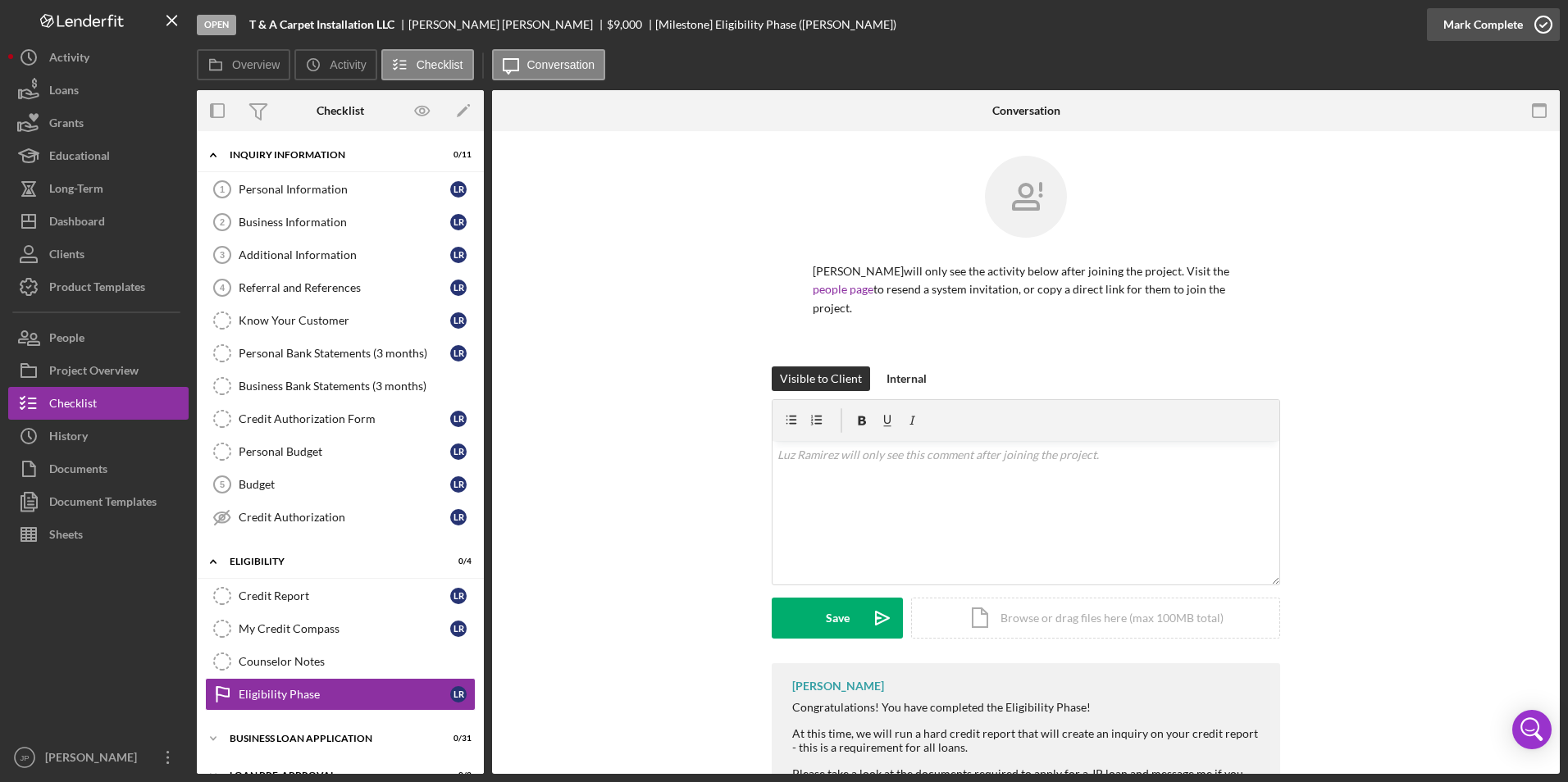
click at [1509, 19] on div "Mark Complete" at bounding box center [1482, 24] width 79 height 33
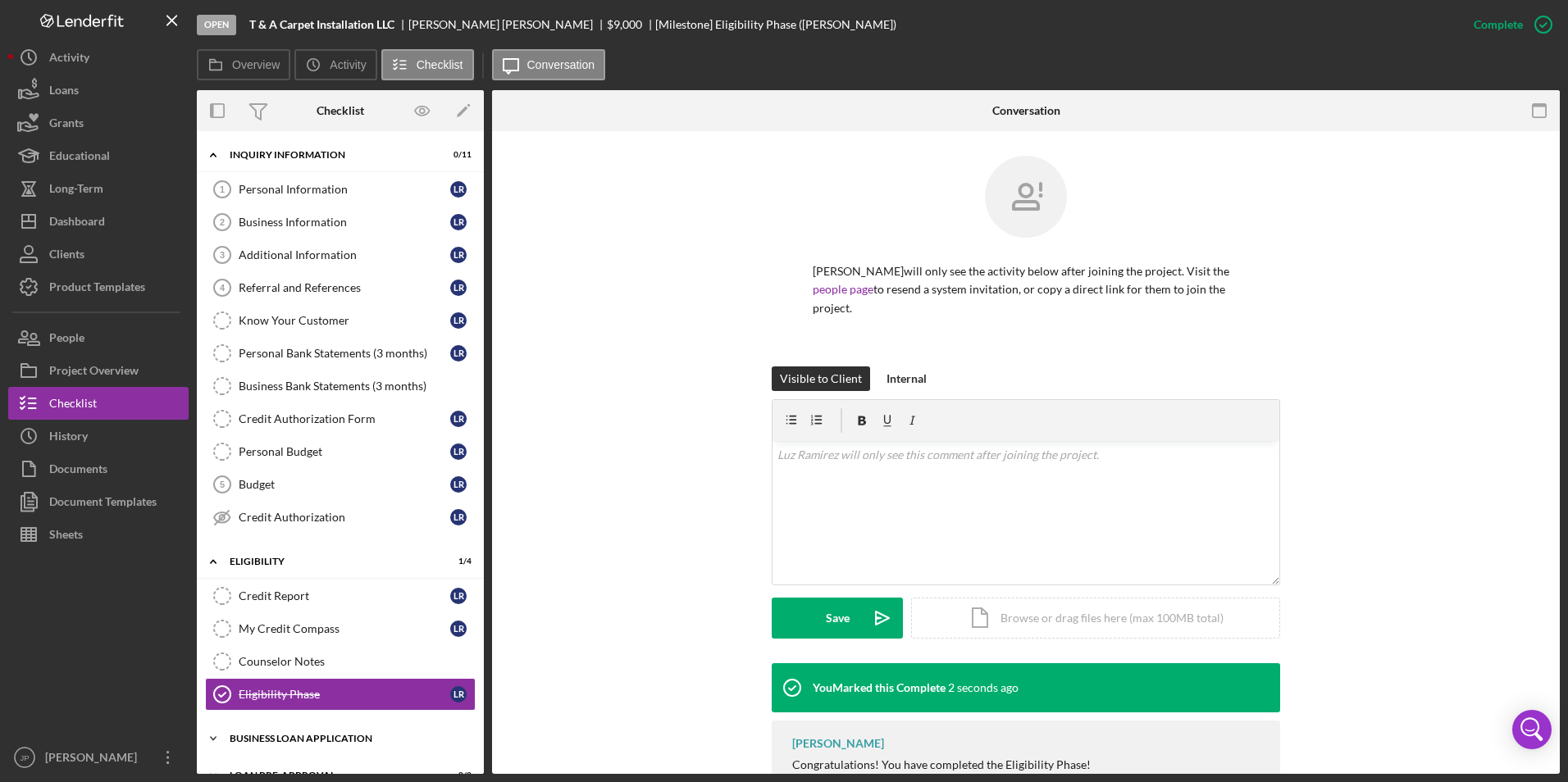
scroll to position [101, 0]
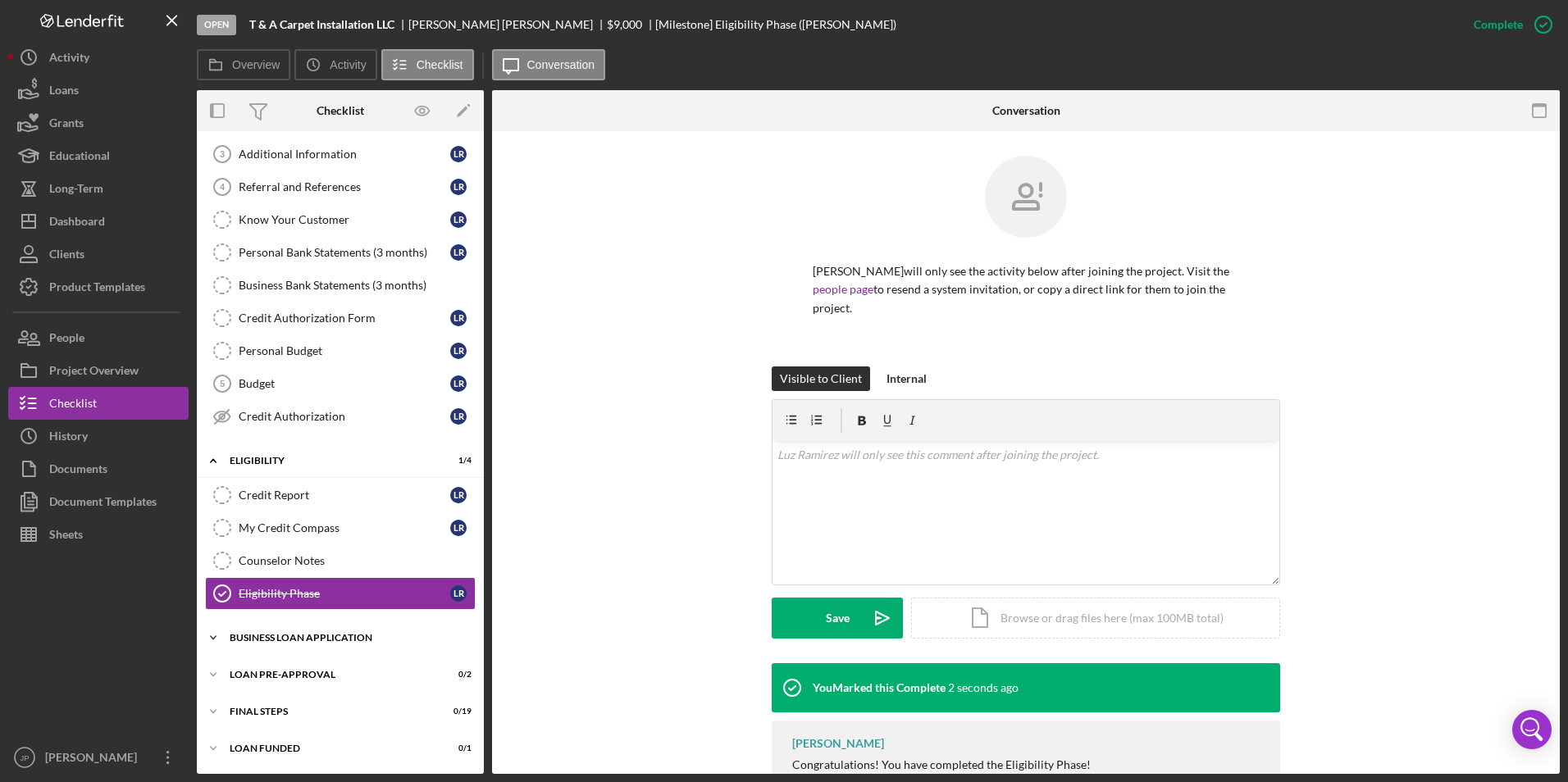
click at [254, 639] on div "BUSINESS LOAN APPLICATION" at bounding box center [347, 638] width 234 height 10
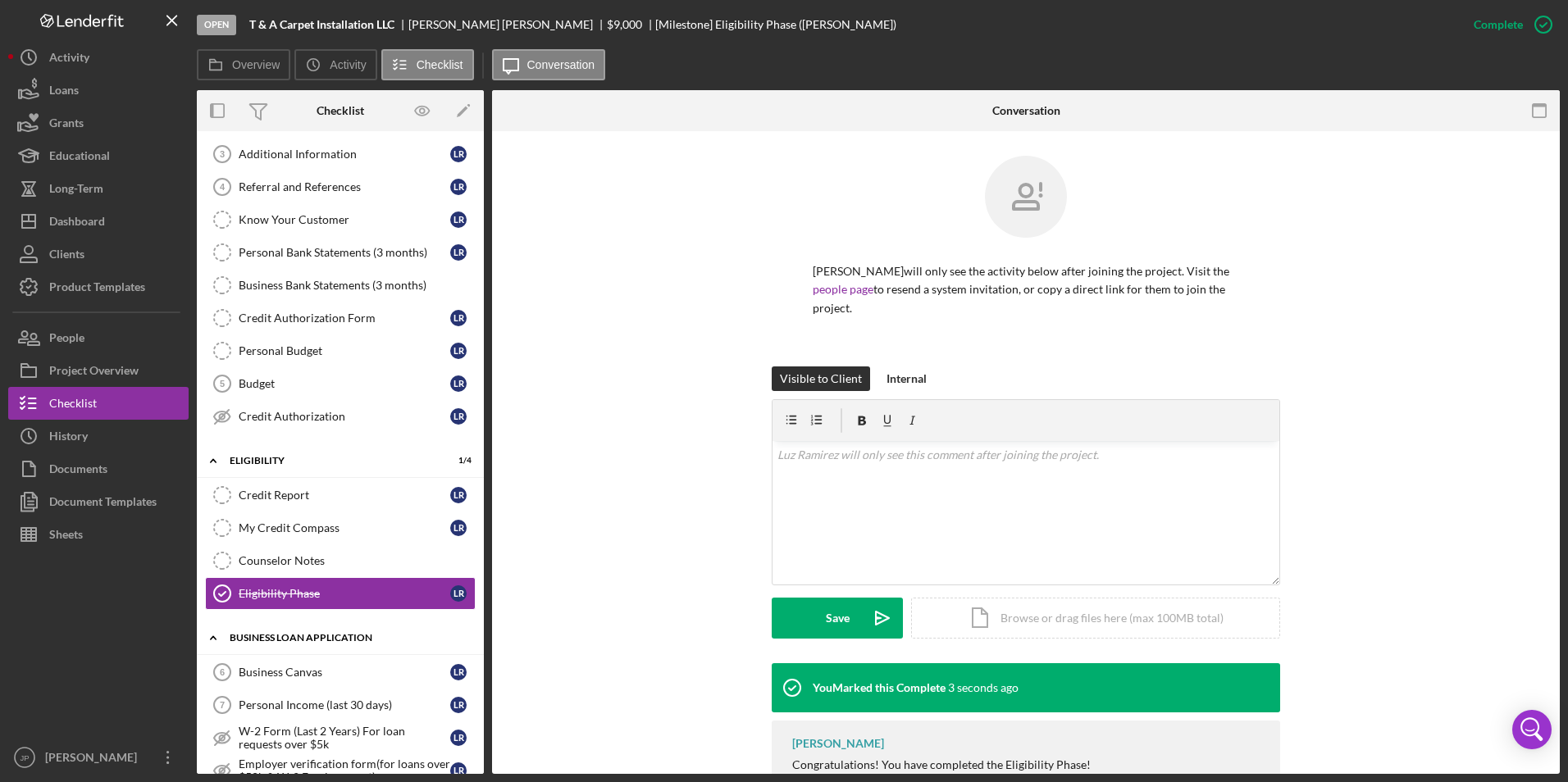
scroll to position [347, 0]
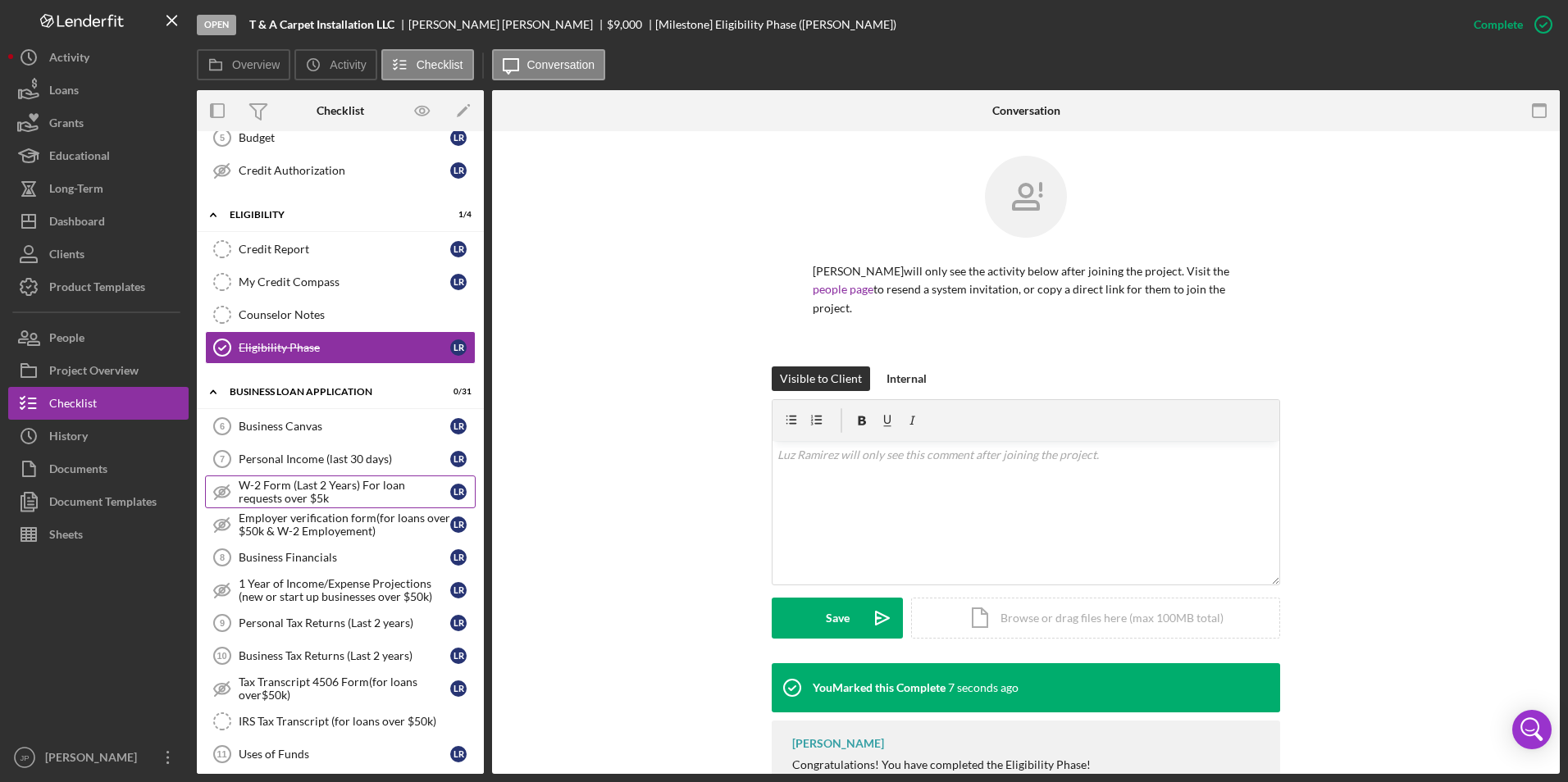
click at [308, 496] on div "W-2 Form (Last 2 Years) For loan requests over $5k" at bounding box center [344, 491] width 211 height 26
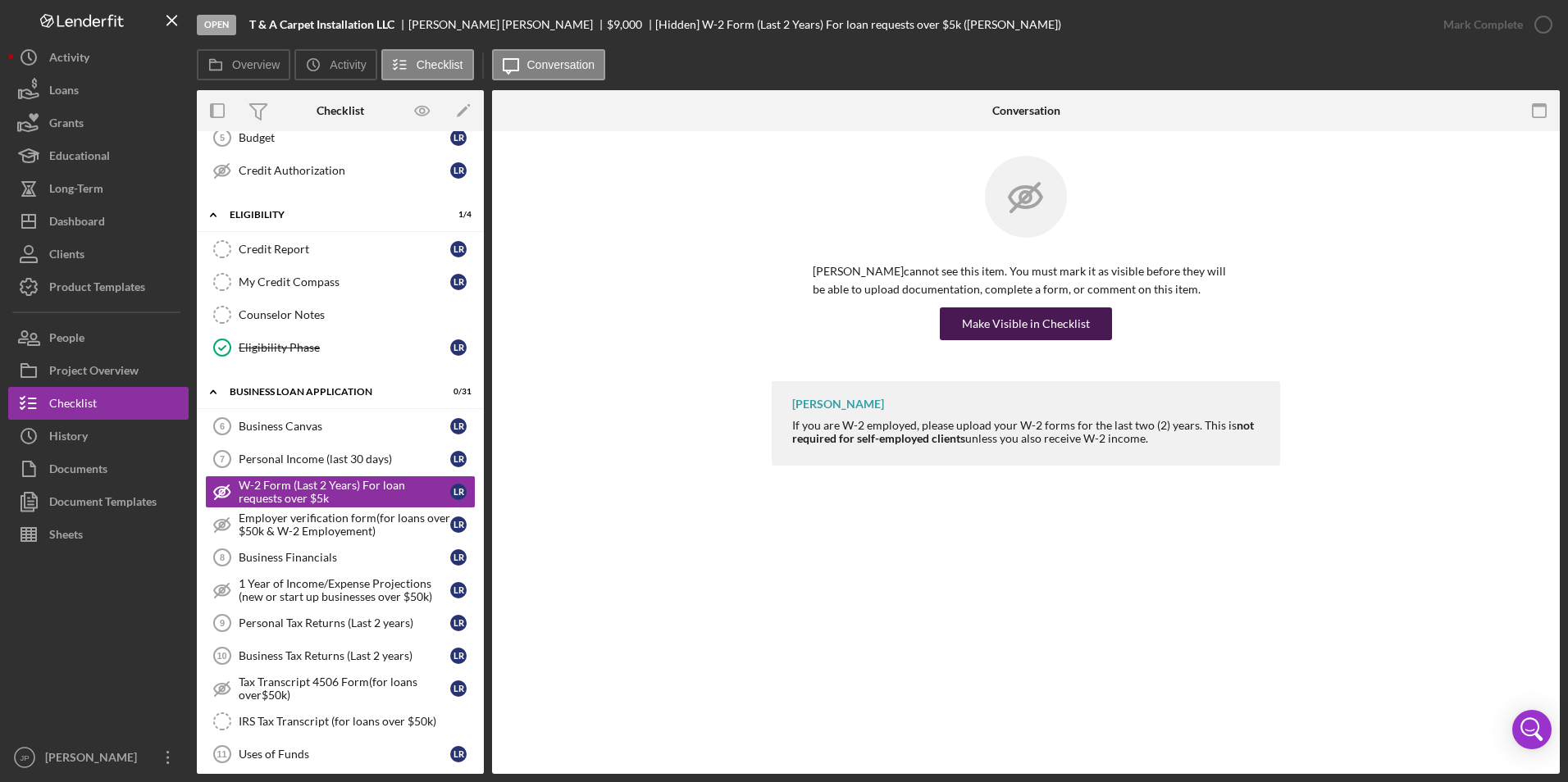
click at [1013, 320] on div "Make Visible in Checklist" at bounding box center [1025, 324] width 127 height 33
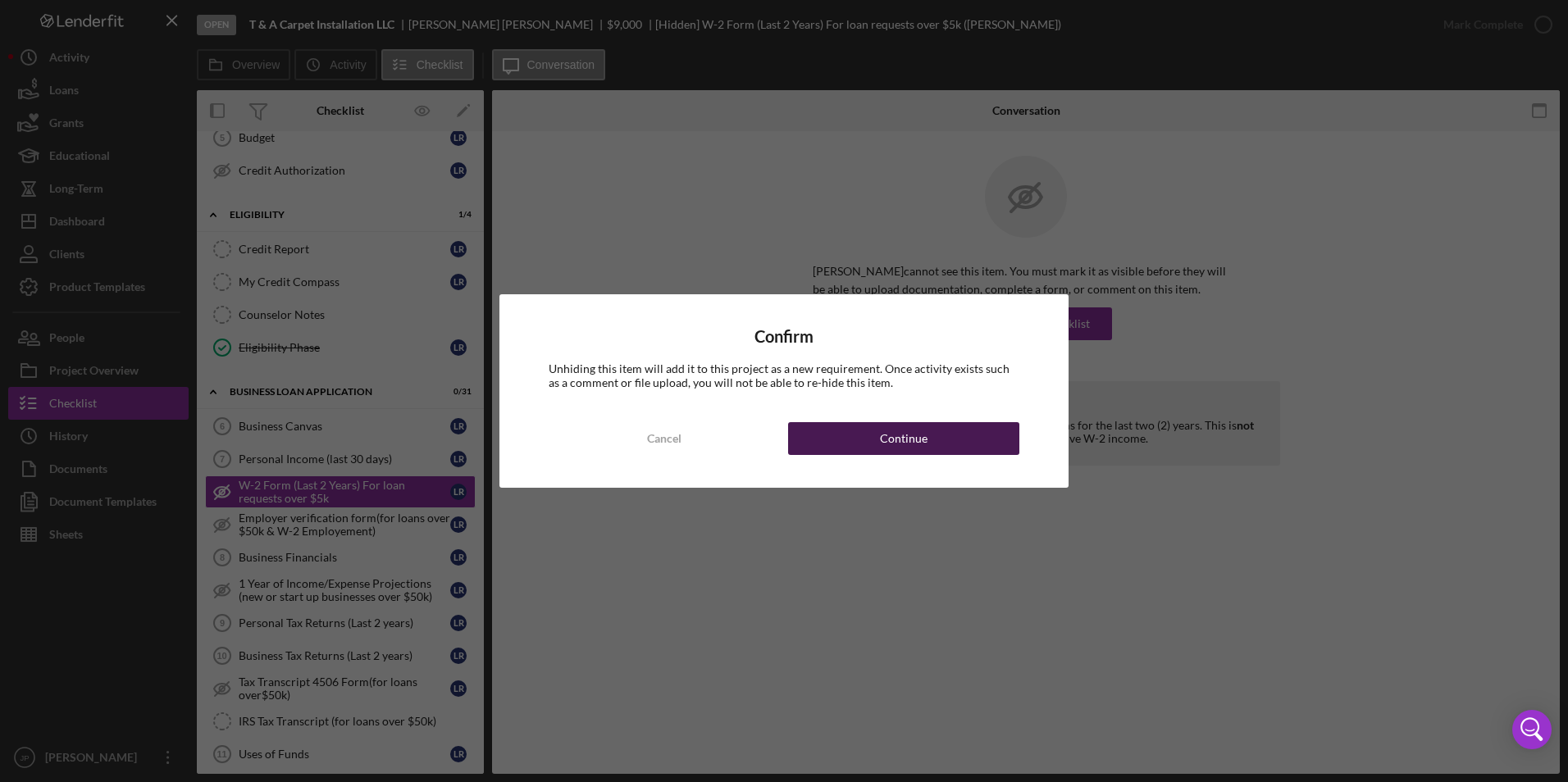
click at [953, 429] on button "Continue" at bounding box center [903, 439] width 231 height 33
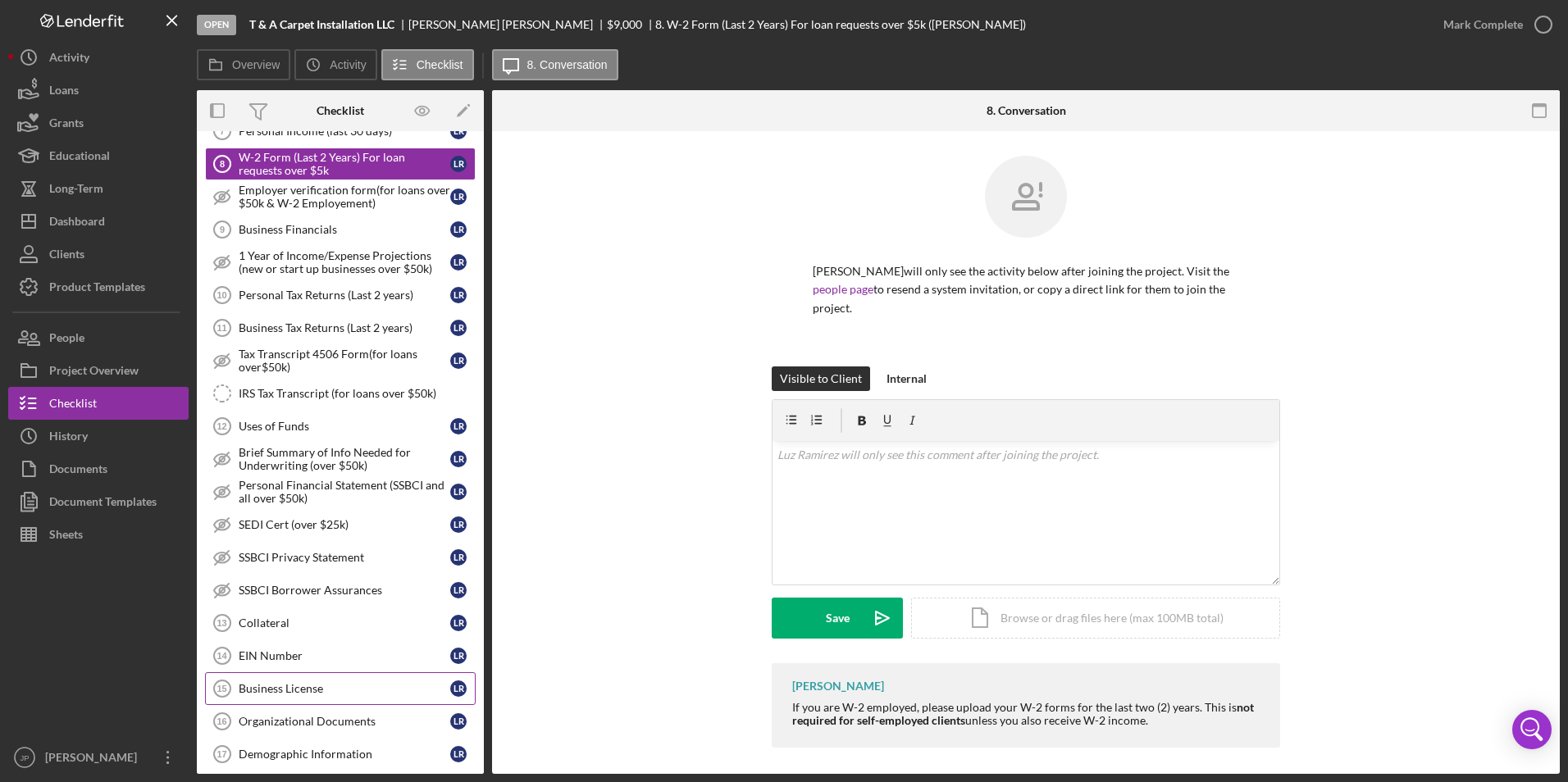
scroll to position [757, 0]
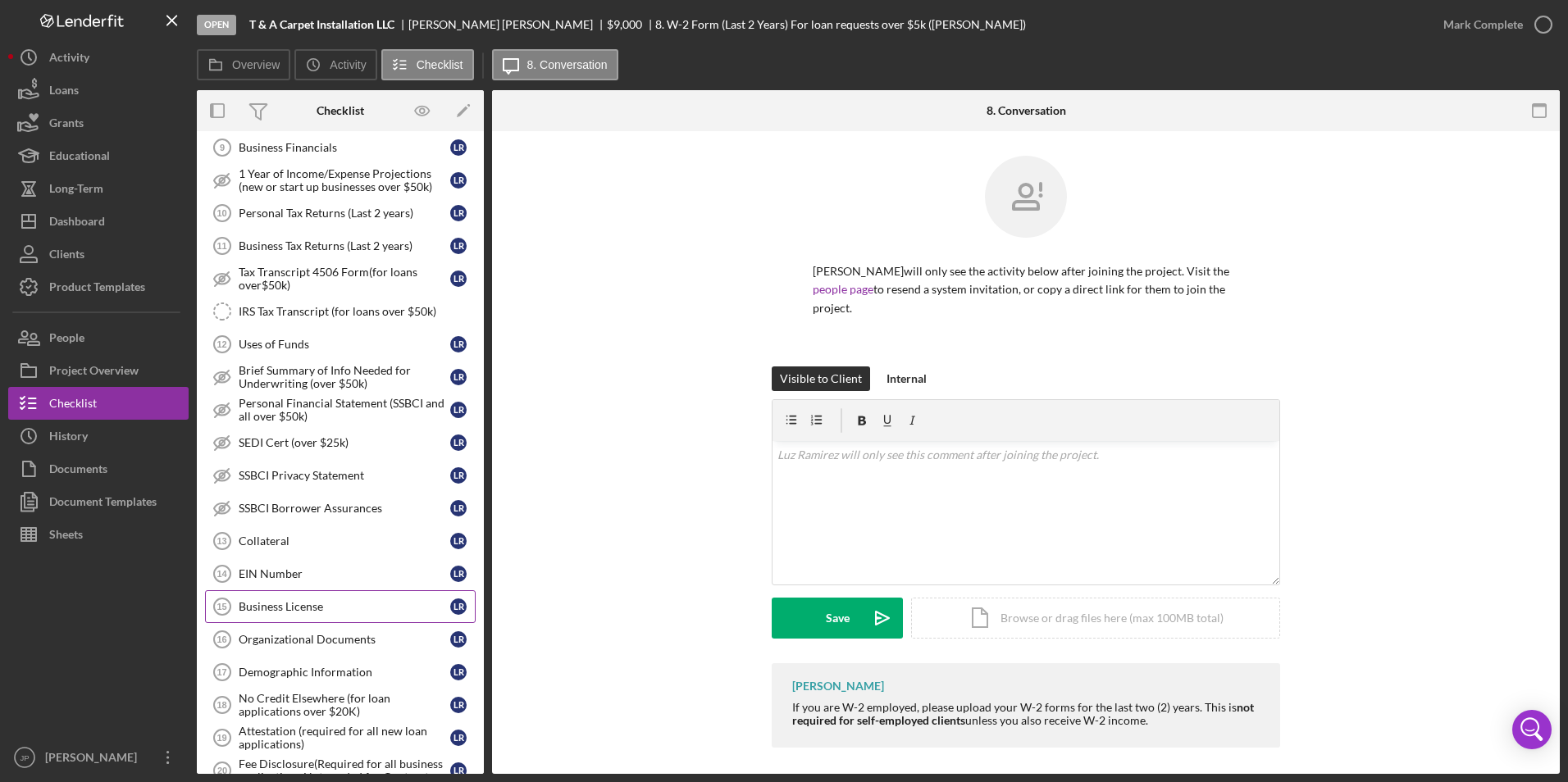
click at [368, 617] on link "Business License 15 Business License L R" at bounding box center [341, 606] width 271 height 33
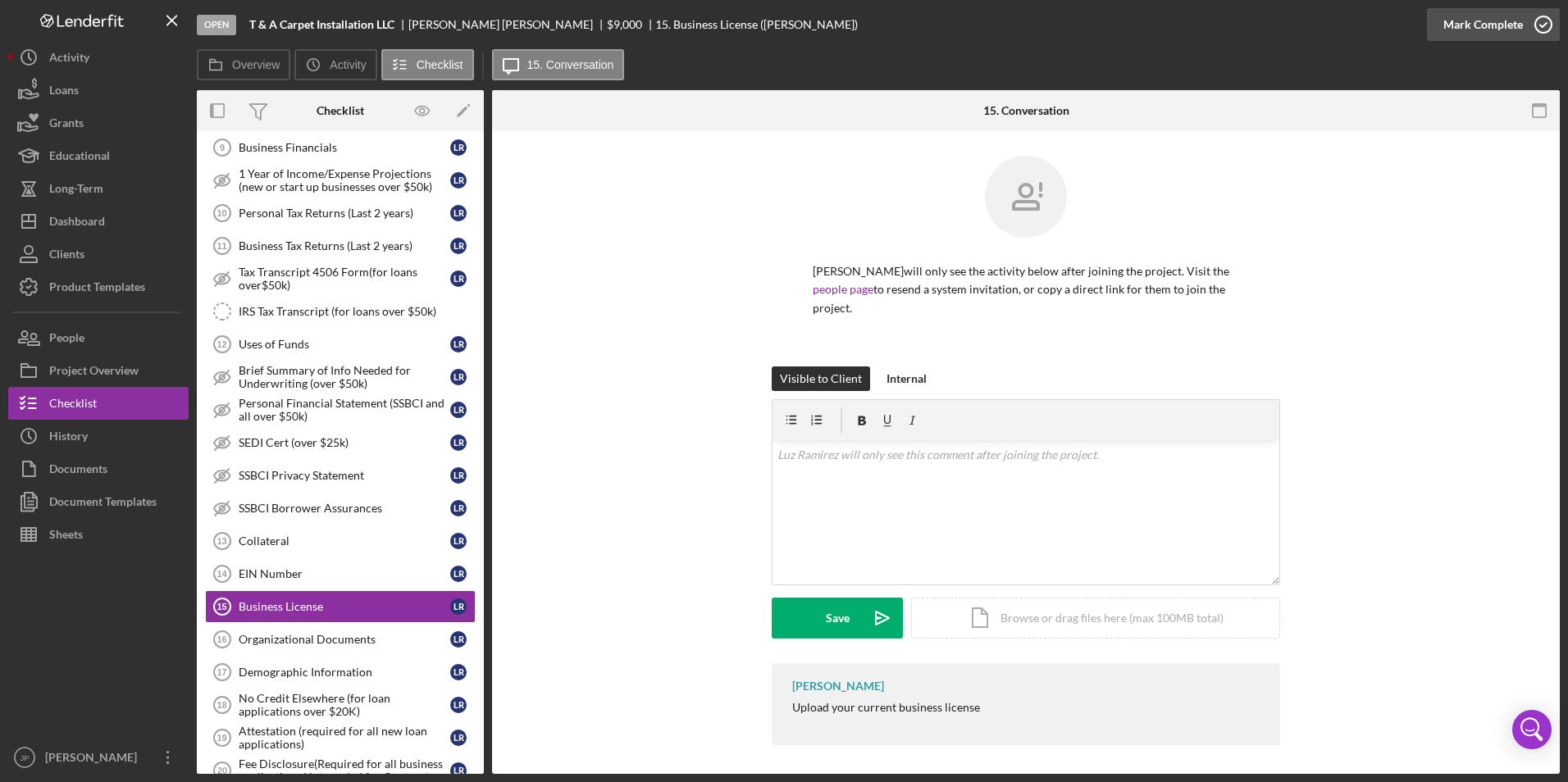
click at [1474, 24] on div "Mark Complete" at bounding box center [1482, 24] width 79 height 33
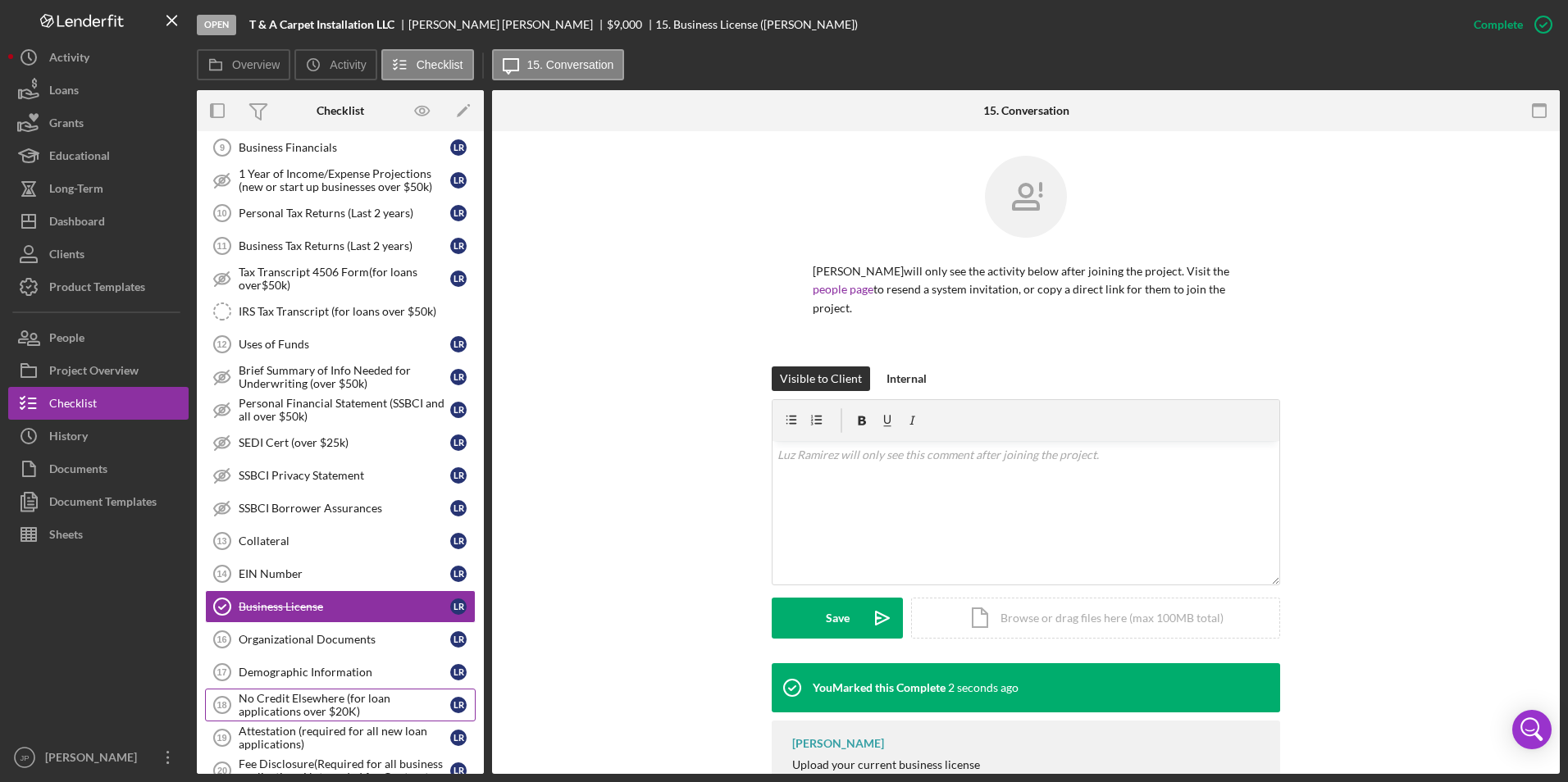
click at [381, 705] on div "No Credit Elsewhere (for loan applications over $20K)" at bounding box center [344, 704] width 211 height 26
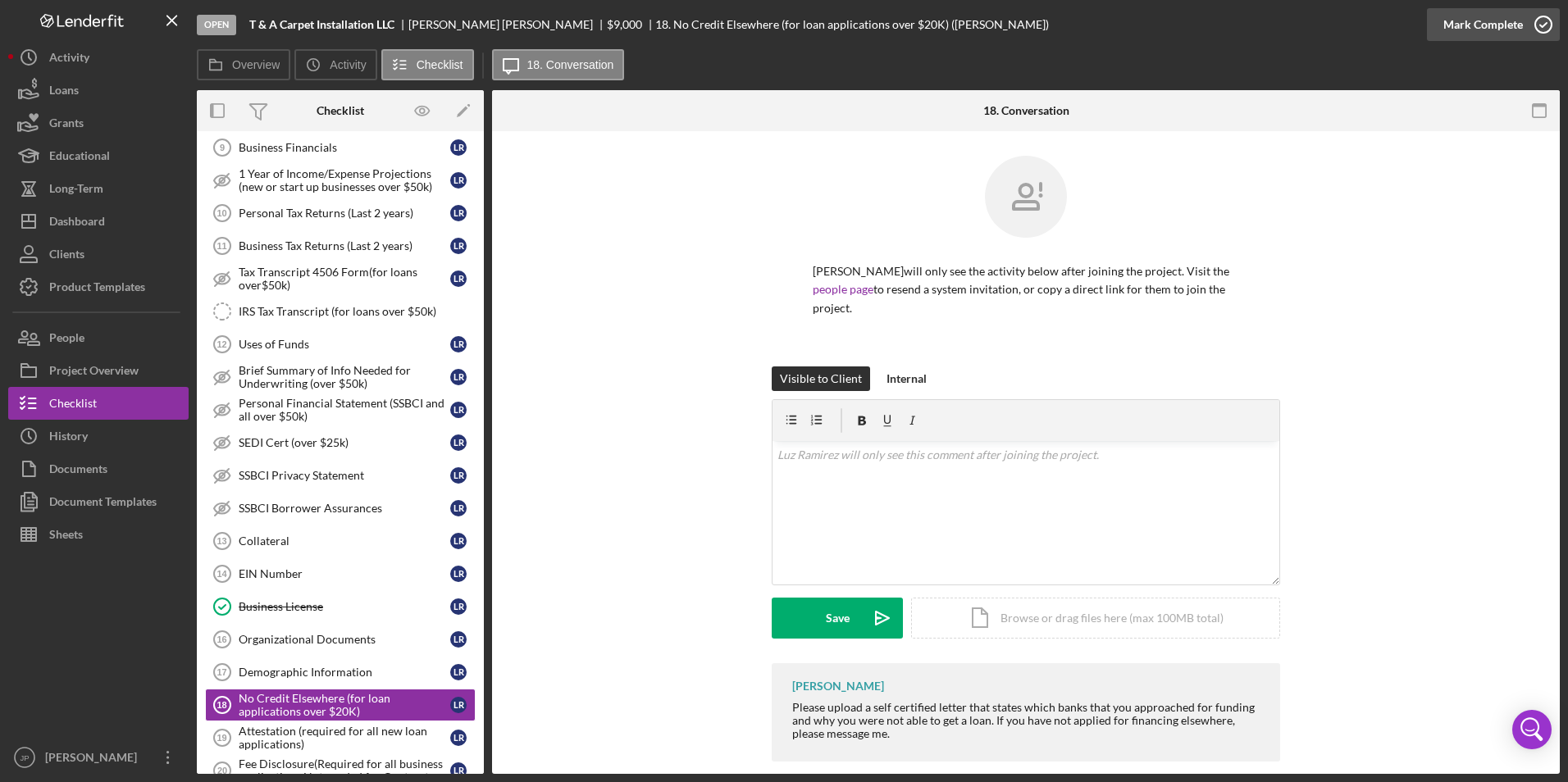
click at [1470, 19] on div "Mark Complete" at bounding box center [1482, 24] width 79 height 33
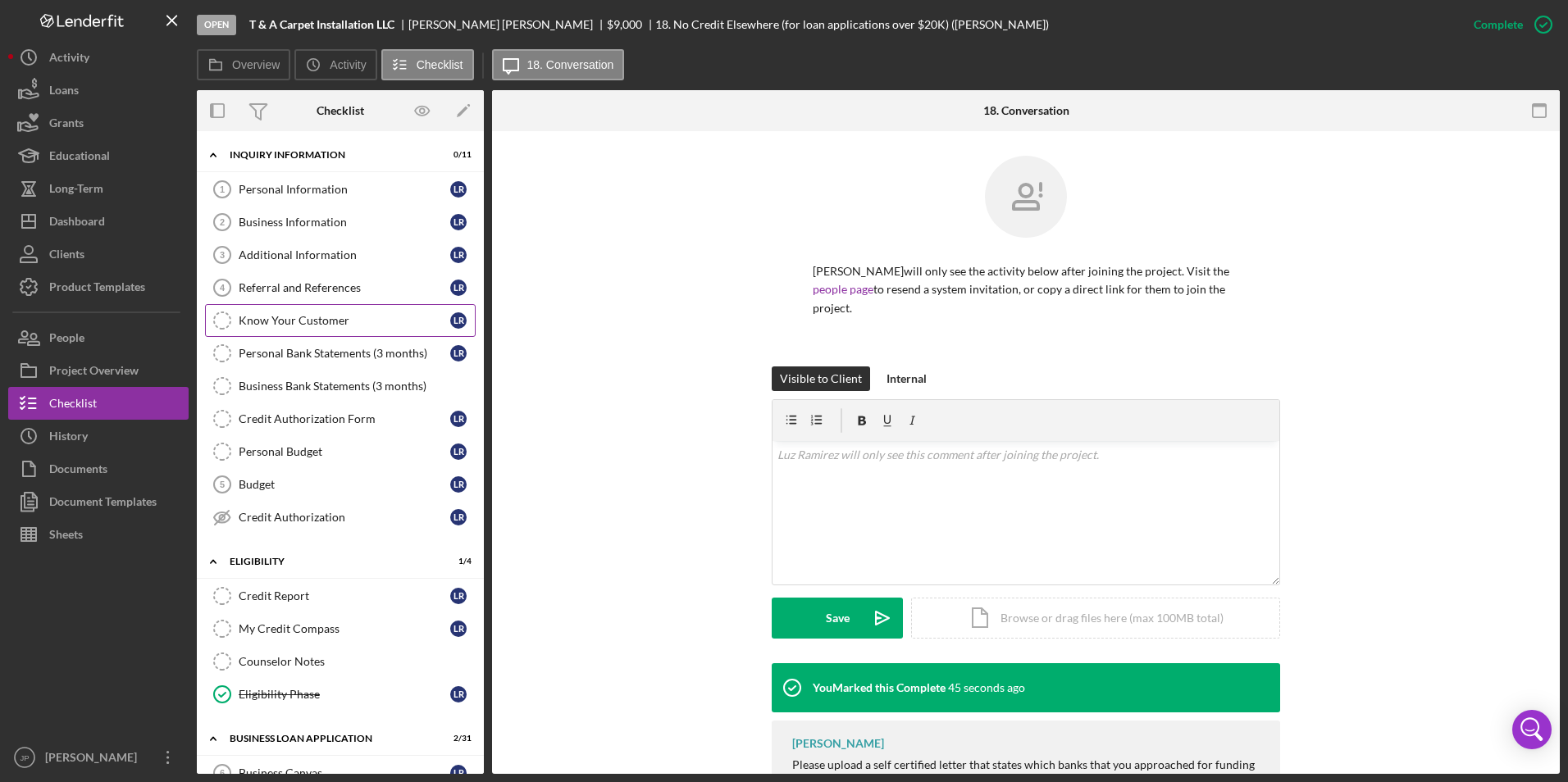
click at [271, 319] on div "Know Your Customer" at bounding box center [344, 320] width 211 height 13
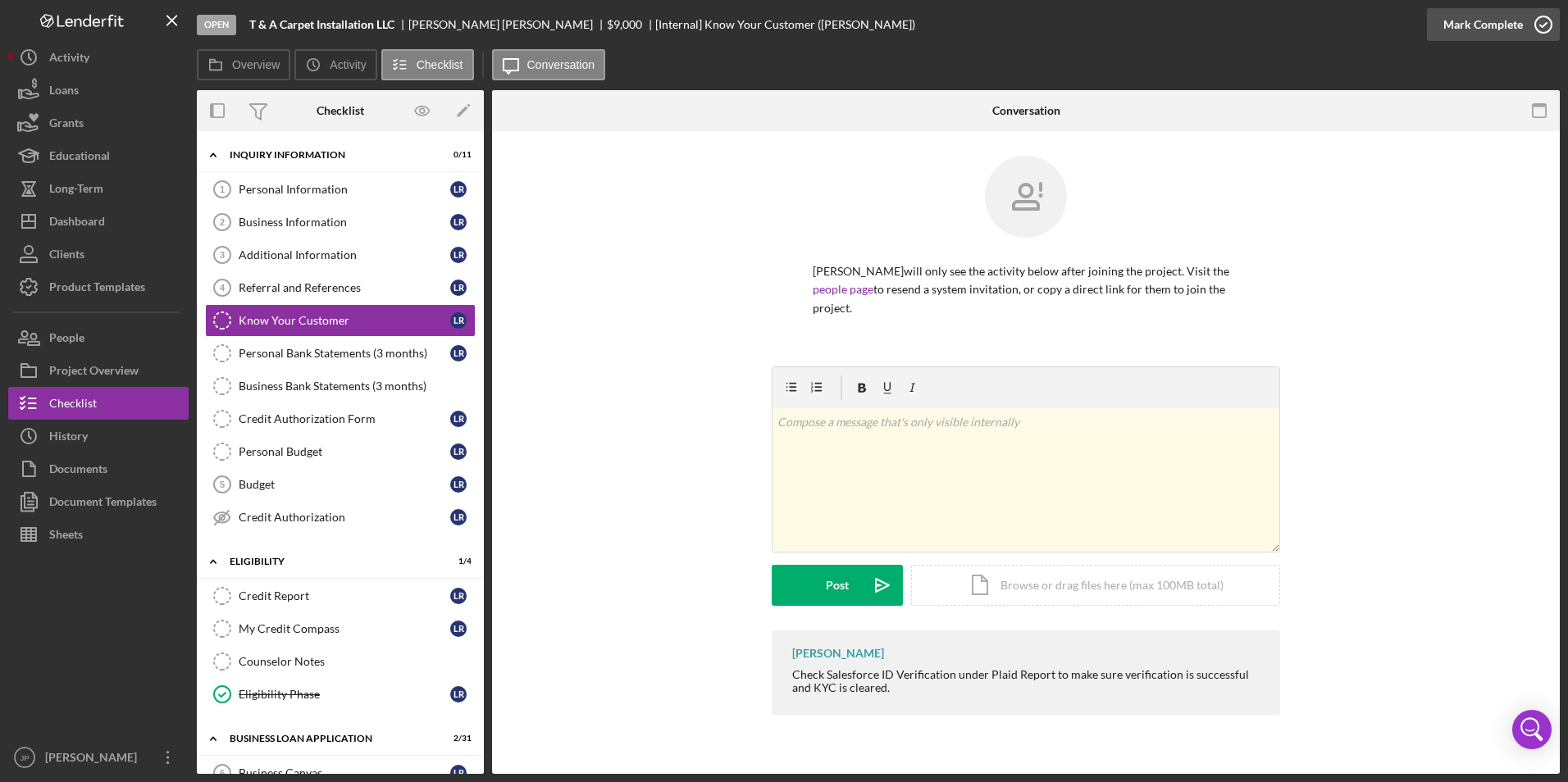
click at [1479, 29] on div "Mark Complete" at bounding box center [1482, 24] width 79 height 33
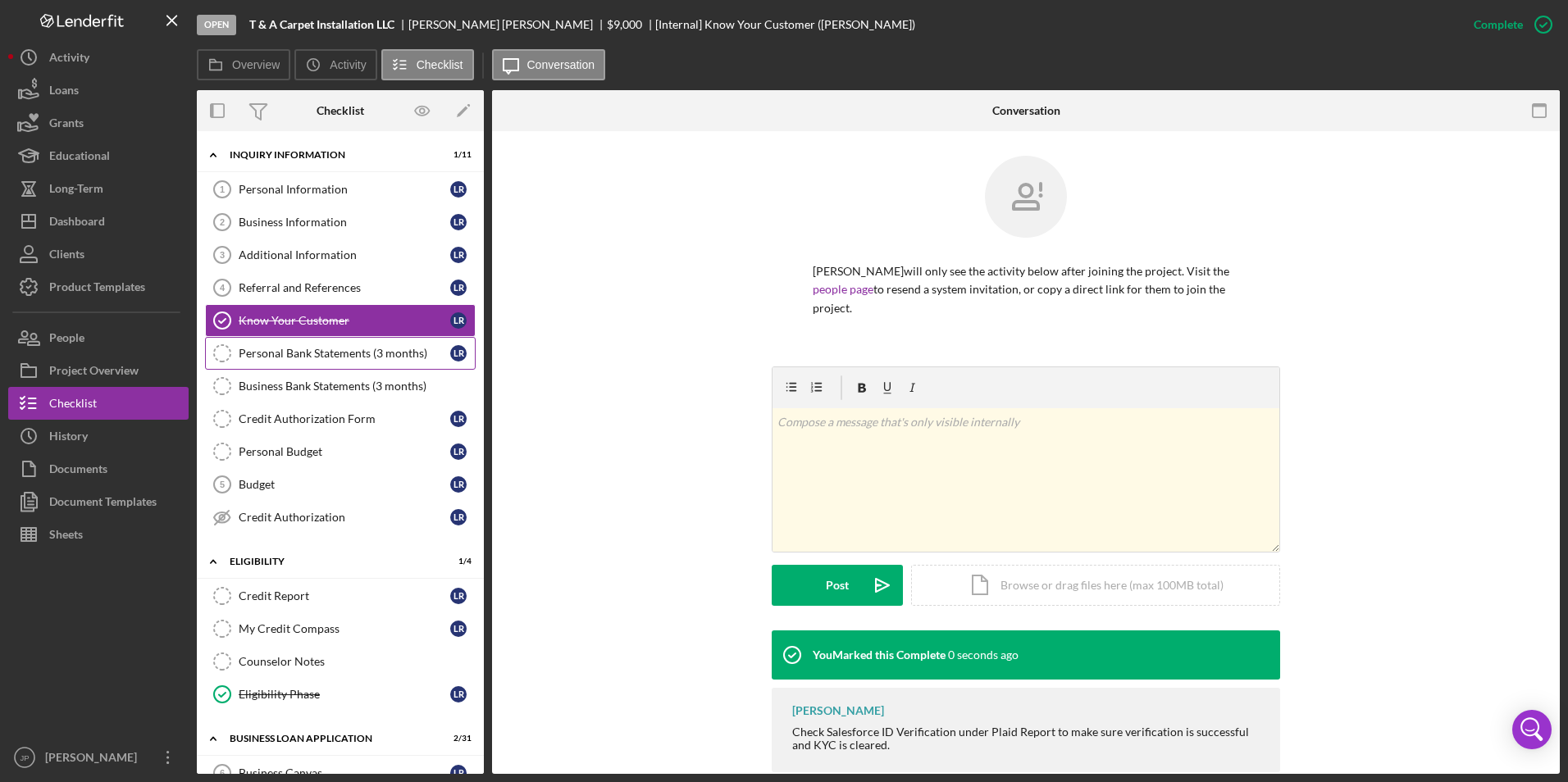
click at [296, 358] on div "Personal Bank Statements (3 months)" at bounding box center [344, 353] width 211 height 13
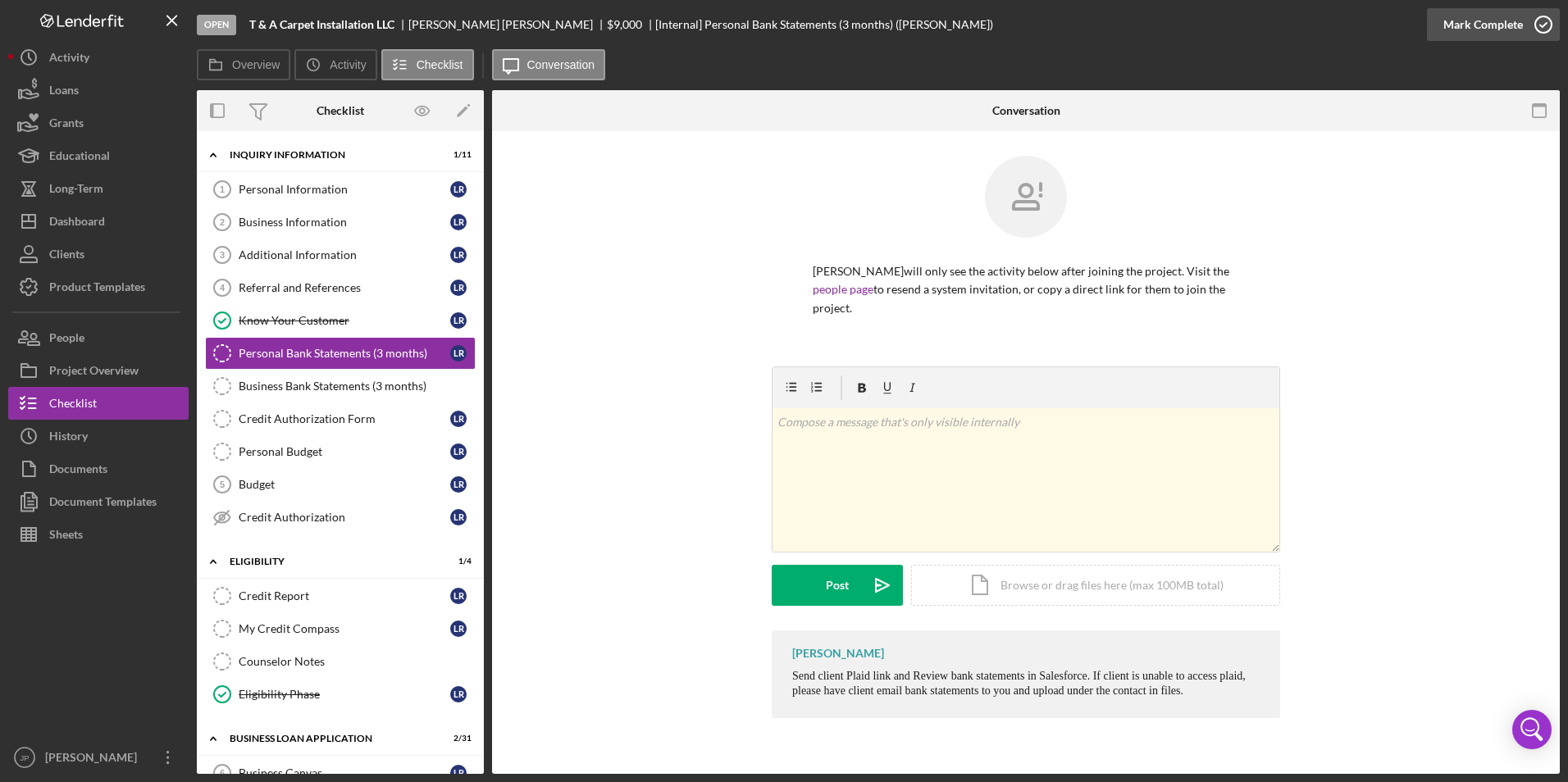
click at [1510, 25] on div "Mark Complete" at bounding box center [1482, 24] width 79 height 33
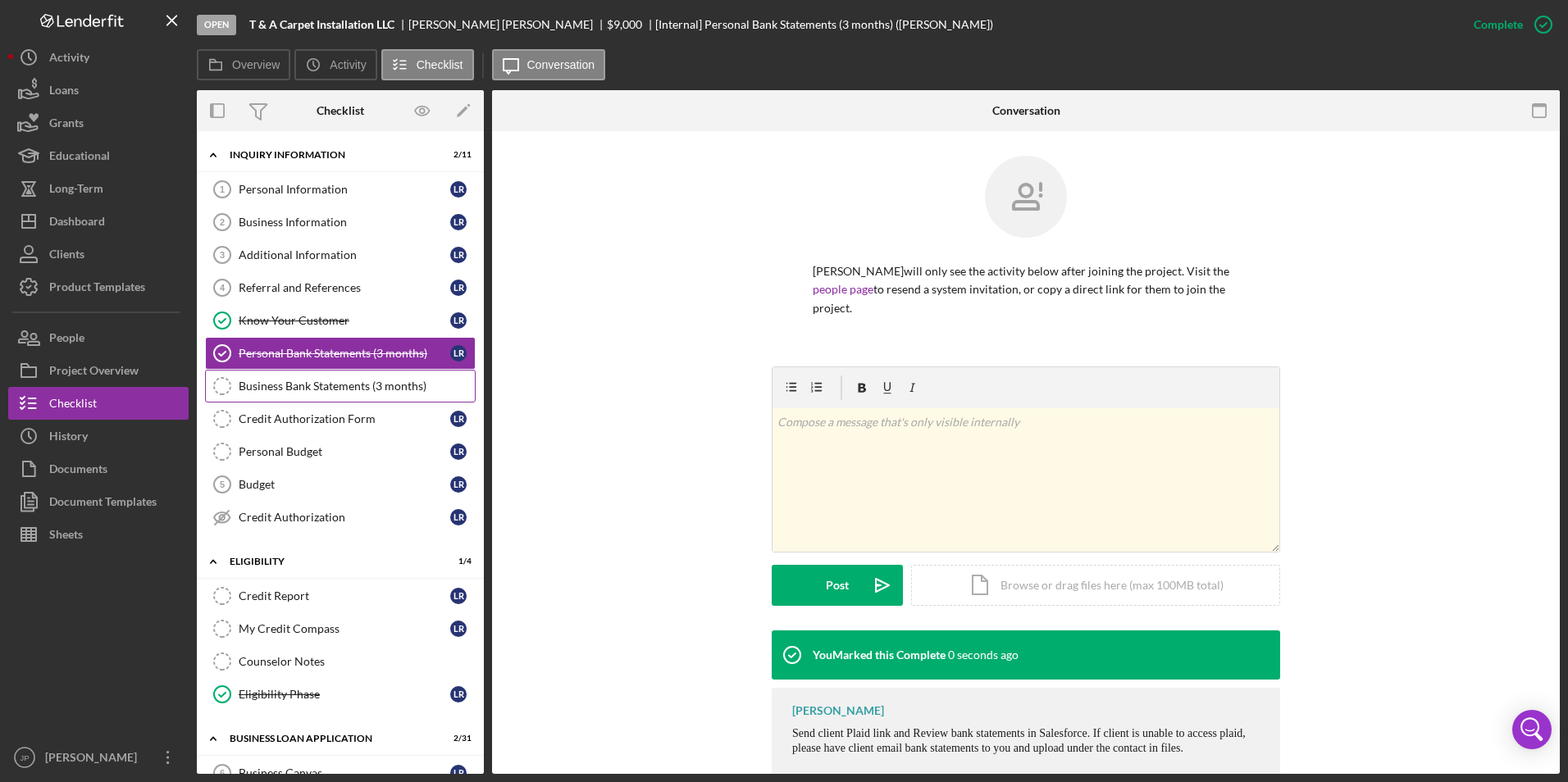
click at [373, 395] on link "Business Bank Statements (3 months) Business Bank Statements (3 months)" at bounding box center [341, 386] width 271 height 33
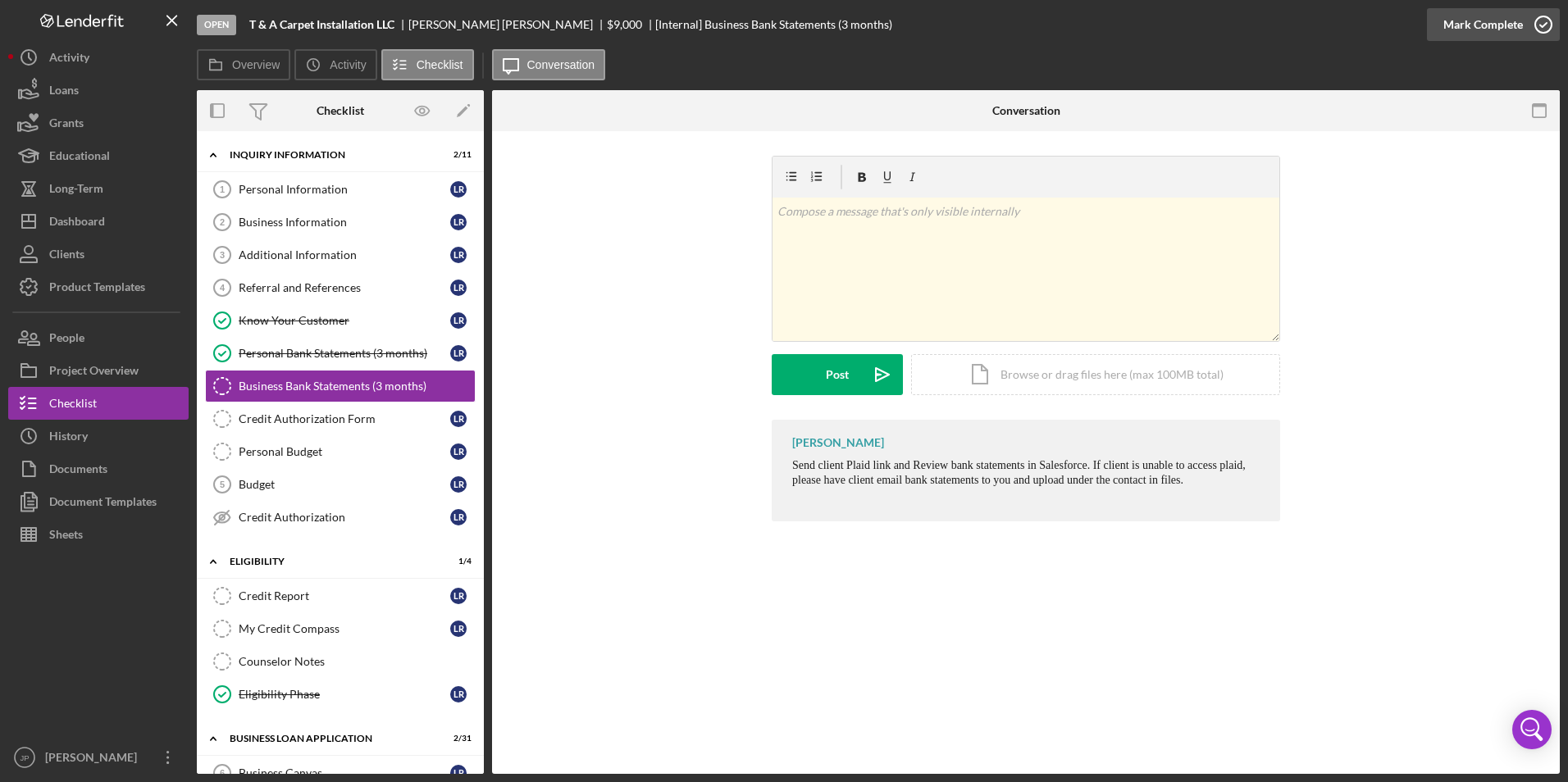
click at [1480, 22] on div "Mark Complete" at bounding box center [1482, 24] width 79 height 33
